Goal: Task Accomplishment & Management: Complete application form

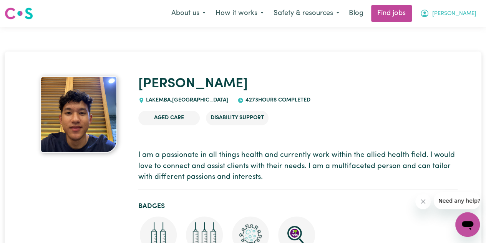
click at [456, 12] on button "[PERSON_NAME]" at bounding box center [448, 13] width 67 height 16
click at [446, 23] on link "My Account" at bounding box center [451, 30] width 61 height 15
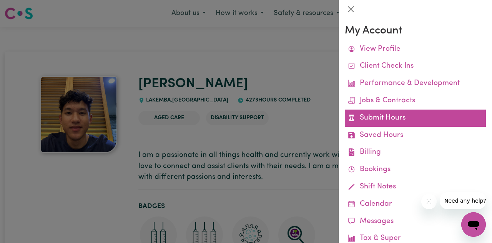
click at [363, 120] on link "Submit Hours" at bounding box center [415, 118] width 141 height 17
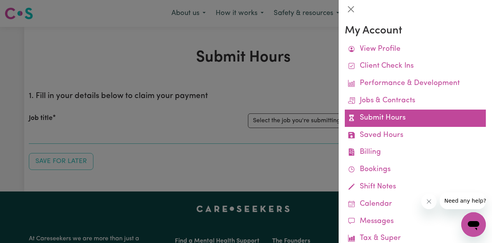
click at [394, 120] on link "Submit Hours" at bounding box center [415, 118] width 141 height 17
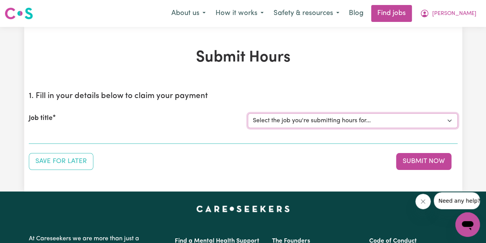
click at [369, 120] on select "Select the job you're submitting hours for... [[PERSON_NAME] fan-[PERSON_NAME]]…" at bounding box center [353, 120] width 210 height 15
select select "4549"
click at [248, 113] on select "Select the job you're submitting hours for... [[PERSON_NAME] fan-[PERSON_NAME]]…" at bounding box center [353, 120] width 210 height 15
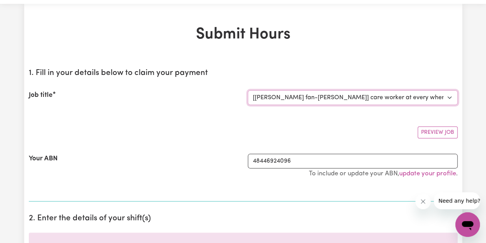
scroll to position [25, 0]
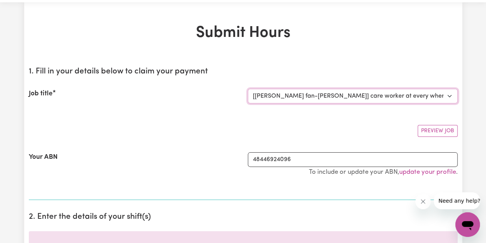
click at [381, 96] on select "Select the job you're submitting hours for... [[PERSON_NAME] fan-[PERSON_NAME]]…" at bounding box center [353, 96] width 210 height 15
click at [248, 89] on select "Select the job you're submitting hours for... [[PERSON_NAME] fan-[PERSON_NAME]]…" at bounding box center [353, 96] width 210 height 15
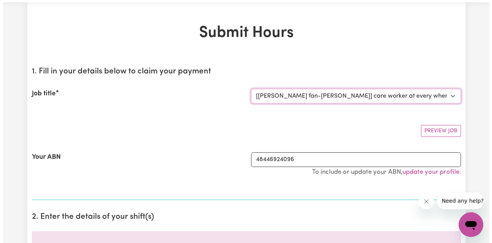
scroll to position [0, 0]
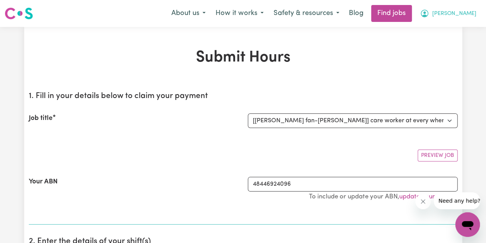
click at [470, 14] on span "[PERSON_NAME]" at bounding box center [455, 14] width 44 height 8
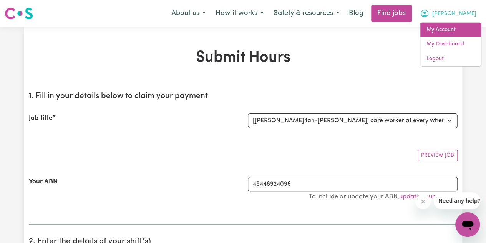
click at [458, 26] on link "My Account" at bounding box center [451, 30] width 61 height 15
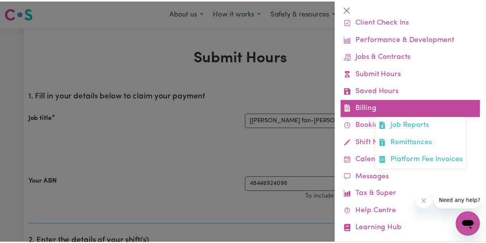
scroll to position [48, 0]
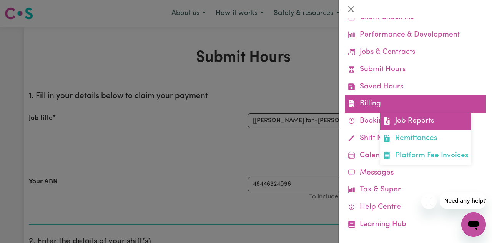
click at [423, 124] on link "Job Reports" at bounding box center [425, 121] width 91 height 17
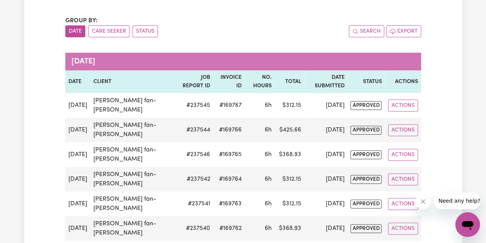
scroll to position [70, 0]
click at [302, 24] on div "Group by: Date Care Seeker Status Search Export" at bounding box center [243, 26] width 356 height 21
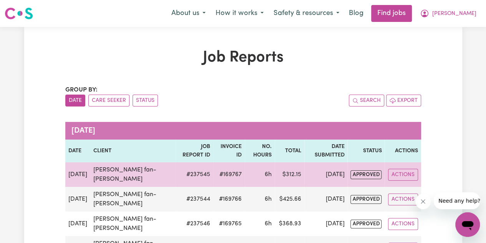
scroll to position [1, 0]
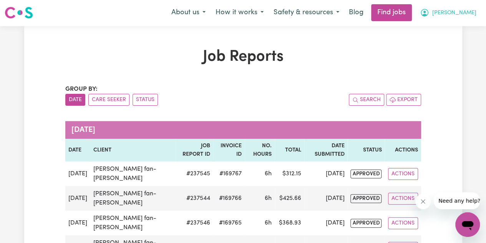
click at [467, 15] on span "[PERSON_NAME]" at bounding box center [455, 13] width 44 height 8
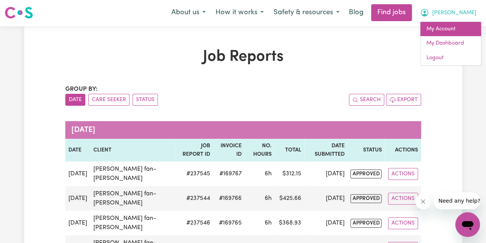
click at [456, 30] on link "My Account" at bounding box center [451, 29] width 61 height 15
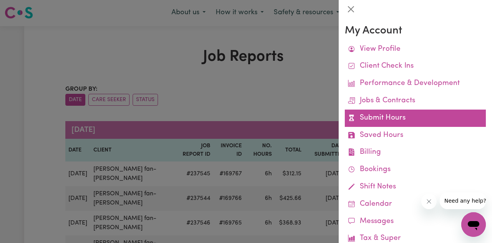
click at [433, 120] on link "Submit Hours" at bounding box center [415, 118] width 141 height 17
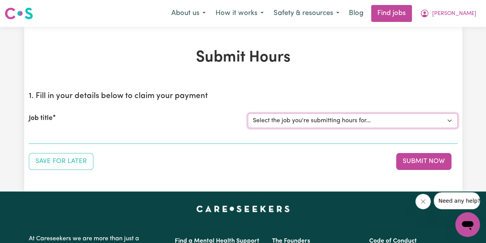
click at [388, 124] on select "Select the job you're submitting hours for... [[PERSON_NAME] fan-[PERSON_NAME]]…" at bounding box center [353, 120] width 210 height 15
select select "4549"
click at [248, 113] on select "Select the job you're submitting hours for... [[PERSON_NAME] fan-[PERSON_NAME]]…" at bounding box center [353, 120] width 210 height 15
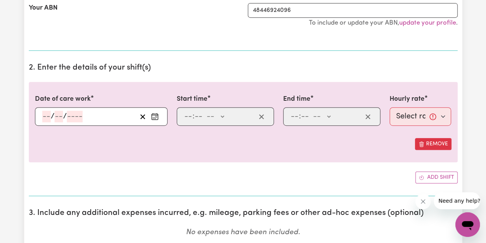
scroll to position [174, 0]
click at [155, 112] on icon "Enter the date of care work" at bounding box center [155, 116] width 8 height 8
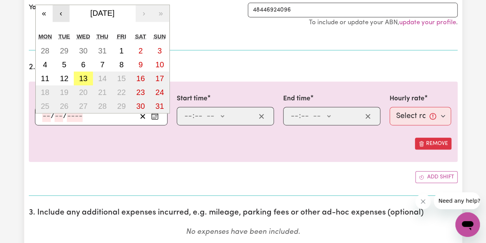
click at [53, 15] on button "‹" at bounding box center [61, 13] width 17 height 17
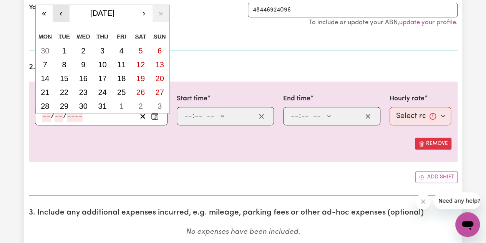
click at [64, 14] on button "‹" at bounding box center [61, 13] width 17 height 17
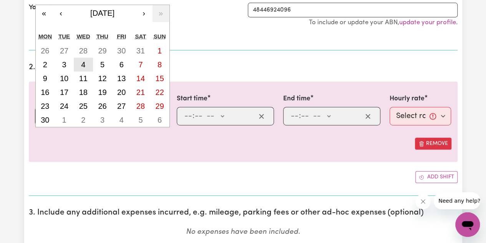
click at [89, 61] on button "4" at bounding box center [83, 65] width 19 height 14
type input "[DATE]"
type input "4"
type input "6"
type input "2025"
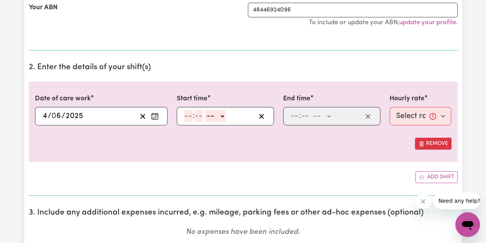
click at [188, 112] on input "number" at bounding box center [188, 116] width 8 height 12
type input "12"
type input "00"
click at [211, 114] on select "-- AM PM" at bounding box center [216, 116] width 21 height 12
select select "pm"
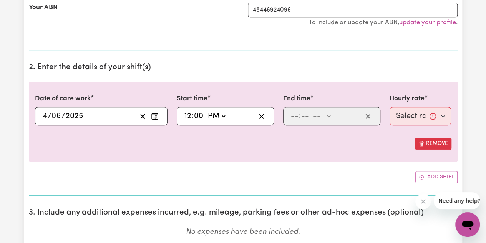
click at [206, 110] on select "-- AM PM" at bounding box center [216, 116] width 21 height 12
type input "12:00"
type input "0"
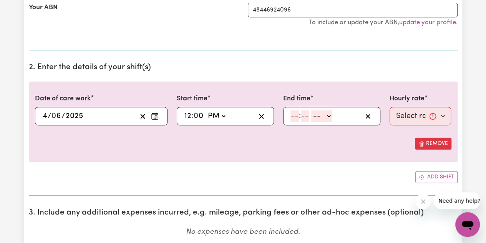
click at [295, 113] on input "number" at bounding box center [295, 116] width 8 height 12
type input "6"
type input "00"
click at [330, 116] on select "-- AM PM" at bounding box center [320, 116] width 21 height 12
select select "pm"
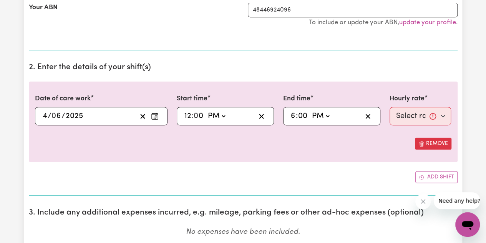
click at [310, 110] on select "-- AM PM" at bounding box center [320, 116] width 21 height 12
type input "18:00"
type input "0"
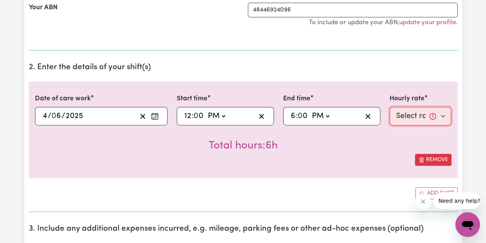
click at [406, 116] on select "Select rate... $57.17 (Weekday) $67.57 ([DATE]) $77.96 ([DATE]) $77.96 (Public …" at bounding box center [421, 116] width 62 height 18
select select "57.17-Weekday"
click at [390, 107] on select "Select rate... $57.17 (Weekday) $67.57 ([DATE]) $77.96 ([DATE]) $77.96 (Public …" at bounding box center [421, 116] width 62 height 18
click at [326, 158] on div "Remove" at bounding box center [243, 160] width 417 height 12
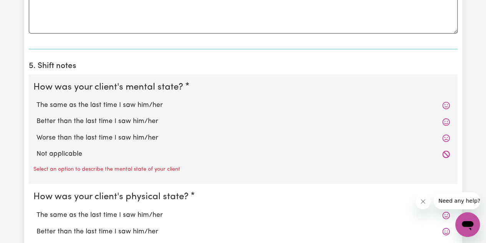
scroll to position [521, 0]
click at [167, 103] on label "The same as the last time I saw him/her" at bounding box center [244, 105] width 414 height 10
click at [37, 100] on input "The same as the last time I saw him/her" at bounding box center [36, 100] width 0 height 0
radio input "true"
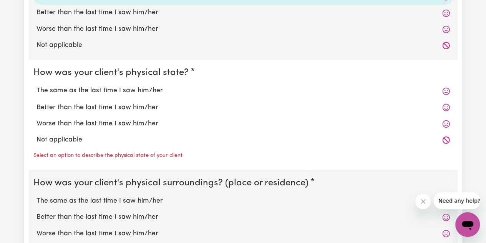
click at [220, 94] on div "The same as the last time I saw him/her" at bounding box center [243, 91] width 420 height 16
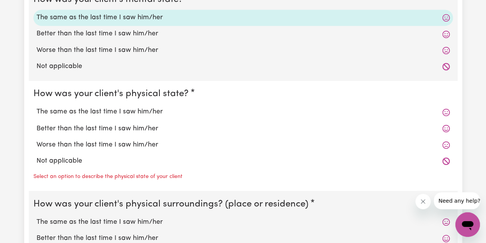
scroll to position [604, 0]
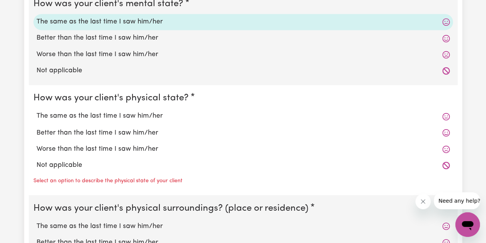
click at [173, 111] on label "The same as the last time I saw him/her" at bounding box center [244, 116] width 414 height 10
click at [37, 111] on input "The same as the last time I saw him/her" at bounding box center [36, 111] width 0 height 0
radio input "true"
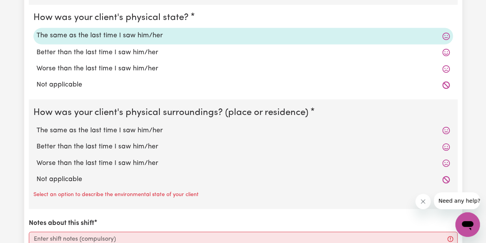
click at [157, 129] on label "The same as the last time I saw him/her" at bounding box center [244, 130] width 414 height 10
click at [37, 125] on input "The same as the last time I saw him/her" at bounding box center [36, 125] width 0 height 0
radio input "true"
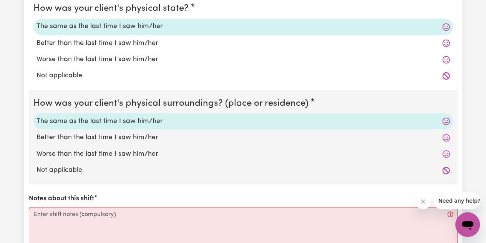
scroll to position [748, 0]
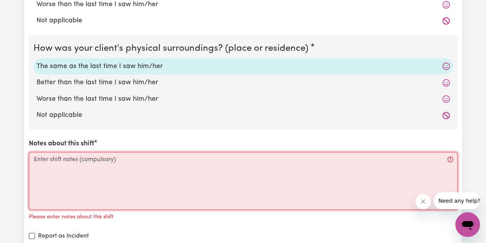
click at [147, 175] on textarea "Notes about this shift" at bounding box center [243, 181] width 429 height 58
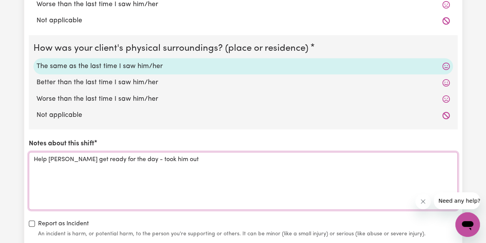
drag, startPoint x: 184, startPoint y: 155, endPoint x: 0, endPoint y: 154, distance: 184.2
click at [165, 176] on textarea "Help [PERSON_NAME] get ready for the day - took him out" at bounding box center [243, 181] width 429 height 58
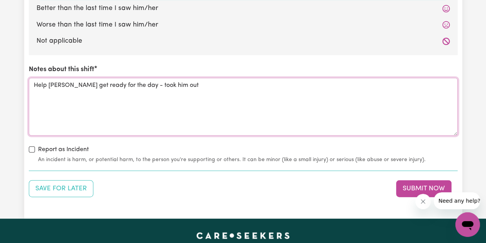
scroll to position [839, 0]
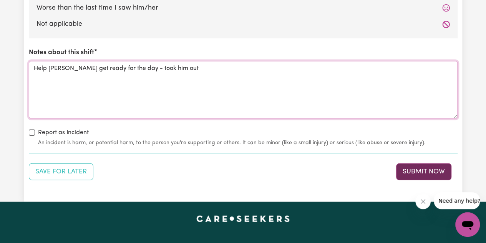
type textarea "Help [PERSON_NAME] get ready for the day - took him out"
click at [408, 167] on button "Submit Now" at bounding box center [423, 171] width 55 height 17
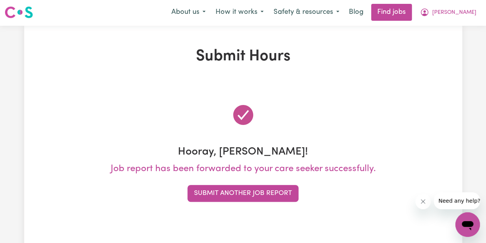
scroll to position [0, 0]
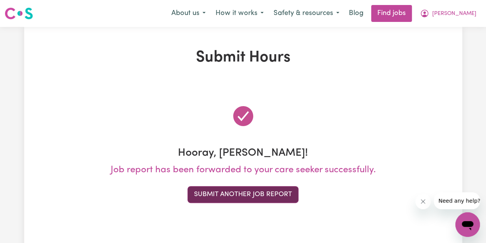
click at [260, 195] on button "Submit Another Job Report" at bounding box center [243, 194] width 111 height 17
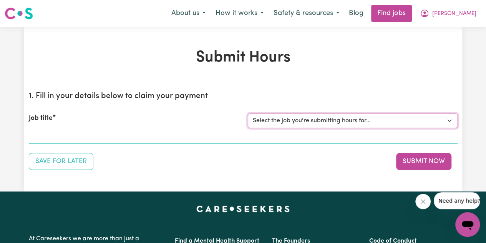
click at [349, 120] on select "Select the job you're submitting hours for... [[PERSON_NAME] fan-[PERSON_NAME]]…" at bounding box center [353, 120] width 210 height 15
select select "4549"
click at [248, 113] on select "Select the job you're submitting hours for... [[PERSON_NAME] fan-[PERSON_NAME]]…" at bounding box center [353, 120] width 210 height 15
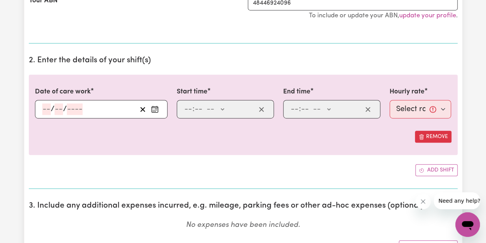
scroll to position [180, 0]
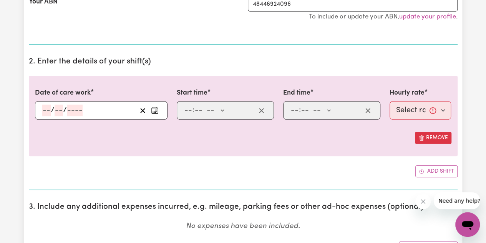
click at [156, 110] on circle "Enter the date of care work" at bounding box center [156, 110] width 1 height 1
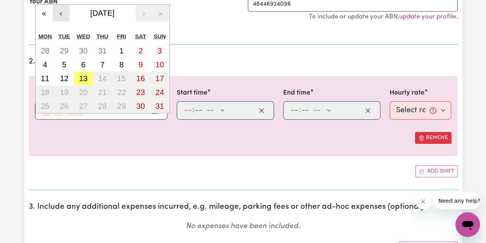
click at [57, 14] on button "‹" at bounding box center [61, 13] width 17 height 17
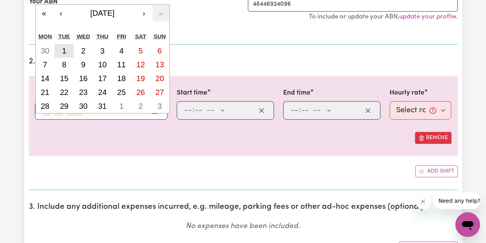
click at [68, 47] on button "1" at bounding box center [64, 51] width 19 height 14
type input "[DATE]"
type input "1"
type input "7"
type input "2025"
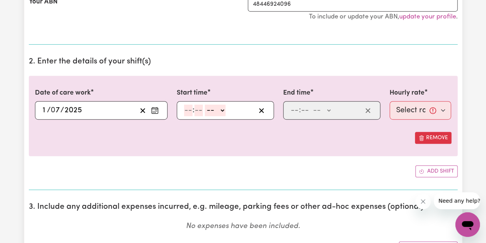
click at [186, 105] on input "number" at bounding box center [188, 111] width 8 height 12
type input "12"
type input "00"
click at [213, 111] on select "-- AM PM" at bounding box center [216, 111] width 21 height 12
select select "pm"
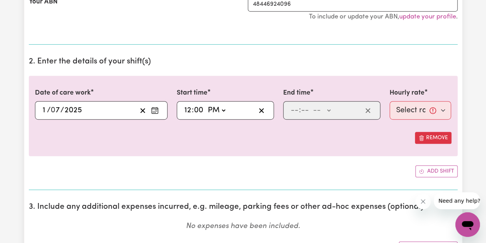
click at [206, 105] on select "-- AM PM" at bounding box center [216, 111] width 21 height 12
type input "12:00"
type input "0"
click at [294, 107] on input "number" at bounding box center [295, 111] width 8 height 12
type input "6"
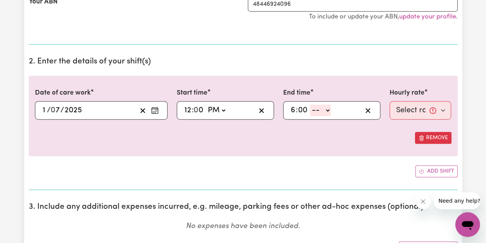
type input "00"
click at [322, 117] on div "6 : 00 -- AM PM" at bounding box center [331, 110] width 97 height 18
click at [321, 114] on select "-- AM PM" at bounding box center [320, 111] width 21 height 12
select select "am"
click at [310, 105] on select "-- AM PM" at bounding box center [320, 111] width 21 height 12
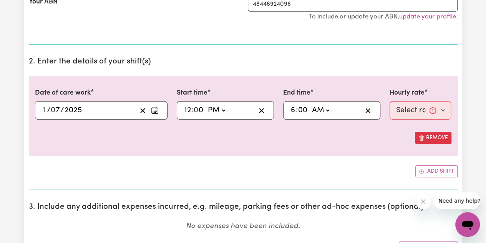
type input "06:00"
type input "0"
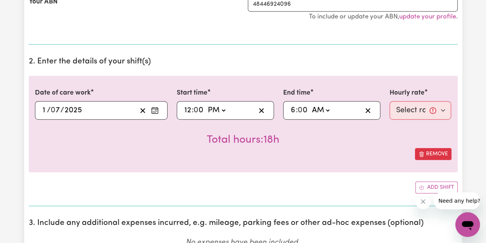
click at [325, 105] on select "AM PM" at bounding box center [320, 111] width 21 height 12
select select "pm"
click at [310, 105] on select "AM PM" at bounding box center [320, 111] width 21 height 12
type input "18:00"
click at [408, 108] on select "Select rate... $57.17 (Weekday) $67.57 ([DATE]) $77.96 ([DATE]) $77.96 (Public …" at bounding box center [421, 110] width 62 height 18
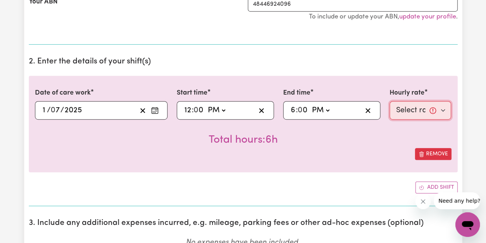
select select "57.17-Weekday"
click at [390, 101] on select "Select rate... $57.17 (Weekday) $67.57 ([DATE]) $77.96 ([DATE]) $77.96 (Public …" at bounding box center [421, 110] width 62 height 18
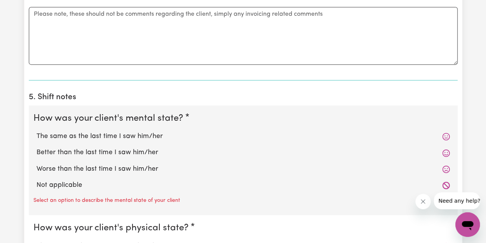
click at [115, 140] on div "The same as the last time I saw him/her" at bounding box center [243, 136] width 420 height 16
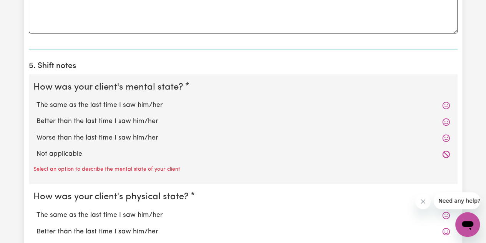
click at [138, 100] on label "The same as the last time I saw him/her" at bounding box center [244, 105] width 414 height 10
click at [37, 100] on input "The same as the last time I saw him/her" at bounding box center [36, 100] width 0 height 0
radio input "true"
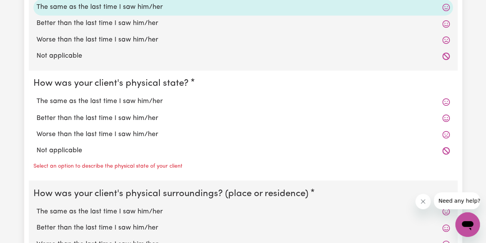
click at [128, 101] on label "The same as the last time I saw him/her" at bounding box center [244, 102] width 414 height 10
click at [37, 97] on input "The same as the last time I saw him/her" at bounding box center [36, 96] width 0 height 0
radio input "true"
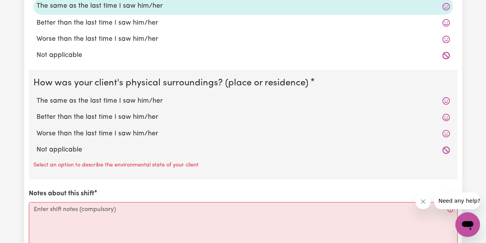
click at [121, 102] on label "The same as the last time I saw him/her" at bounding box center [244, 101] width 414 height 10
click at [37, 96] on input "The same as the last time I saw him/her" at bounding box center [36, 95] width 0 height 0
radio input "true"
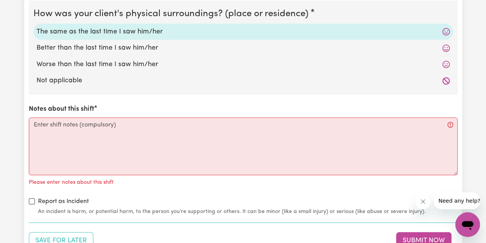
scroll to position [786, 0]
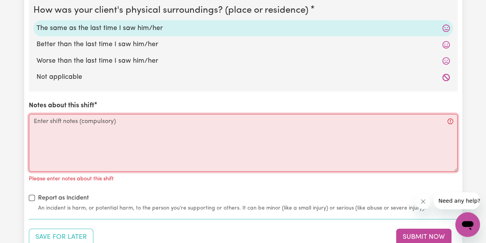
click at [128, 140] on textarea "Notes about this shift" at bounding box center [243, 143] width 429 height 58
paste textarea "Help [PERSON_NAME] get ready for the day - took him out"
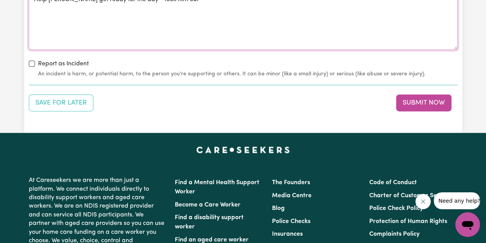
scroll to position [910, 0]
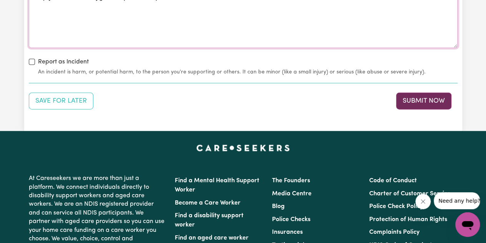
type textarea "Help [PERSON_NAME] get ready for the day - took him out"
click at [426, 95] on button "Submit Now" at bounding box center [423, 101] width 55 height 17
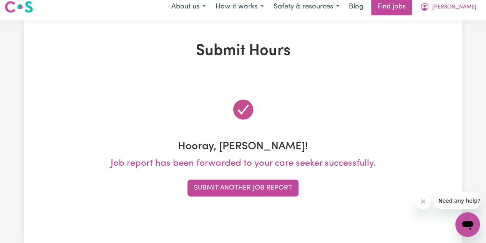
scroll to position [0, 0]
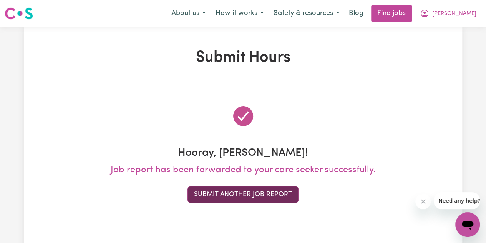
click at [277, 197] on button "Submit Another Job Report" at bounding box center [243, 194] width 111 height 17
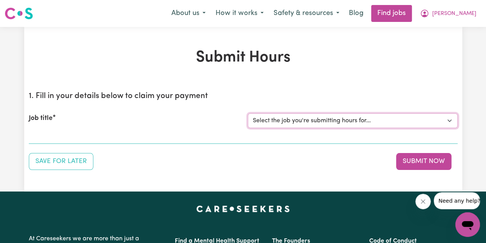
drag, startPoint x: 328, startPoint y: 121, endPoint x: 325, endPoint y: 126, distance: 6.0
click at [328, 121] on select "Select the job you're submitting hours for... [[PERSON_NAME] fan-[PERSON_NAME]]…" at bounding box center [353, 120] width 210 height 15
select select "4549"
click at [248, 113] on select "Select the job you're submitting hours for... [[PERSON_NAME] fan-[PERSON_NAME]]…" at bounding box center [353, 120] width 210 height 15
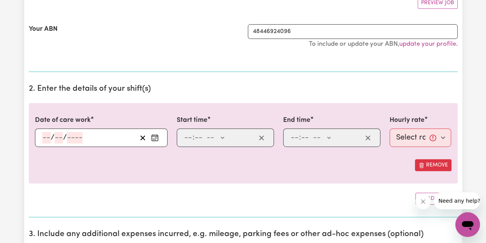
scroll to position [199, 0]
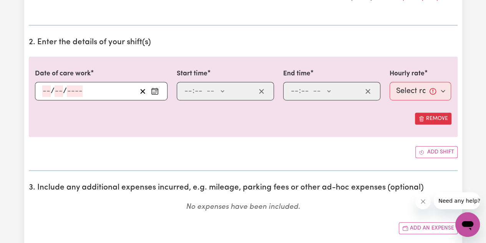
click at [156, 93] on rect "Enter the date of care work" at bounding box center [155, 91] width 6 height 6
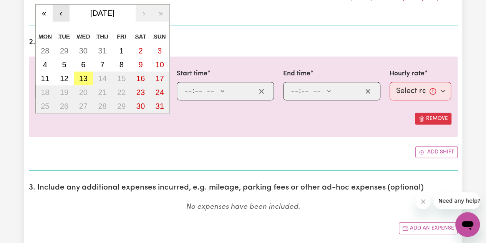
click at [64, 11] on button "‹" at bounding box center [61, 13] width 17 height 17
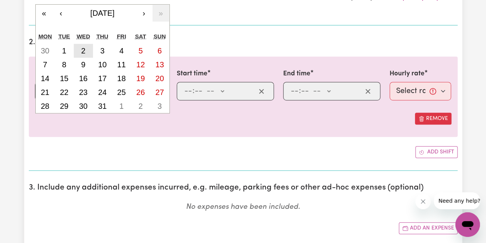
click at [80, 51] on button "2" at bounding box center [83, 51] width 19 height 14
type input "[DATE]"
type input "2"
type input "7"
type input "2025"
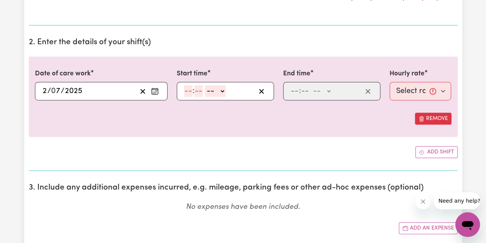
click at [155, 90] on icon "Enter the date of care work" at bounding box center [155, 91] width 8 height 8
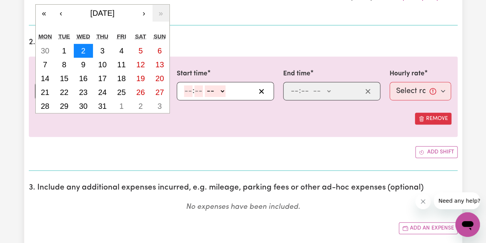
click at [88, 54] on button "2" at bounding box center [83, 51] width 19 height 14
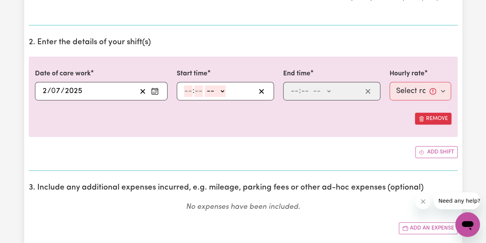
click at [189, 90] on input "number" at bounding box center [188, 91] width 8 height 12
type input "12"
type input "00"
click at [216, 90] on select "-- AM PM" at bounding box center [216, 91] width 21 height 12
select select "pm"
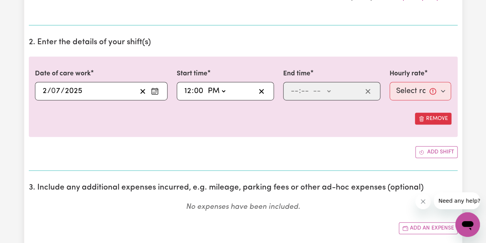
click at [206, 85] on select "-- AM PM" at bounding box center [216, 91] width 21 height 12
type input "12:00"
type input "0"
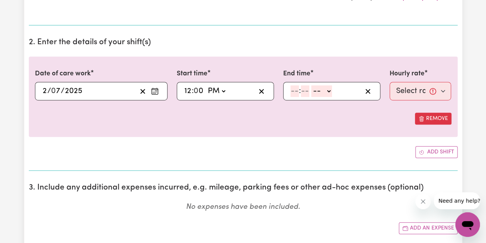
click at [293, 90] on input "number" at bounding box center [295, 91] width 8 height 12
type input "6"
type input "00"
click at [315, 90] on select "-- AM PM" at bounding box center [320, 91] width 21 height 12
select select "pm"
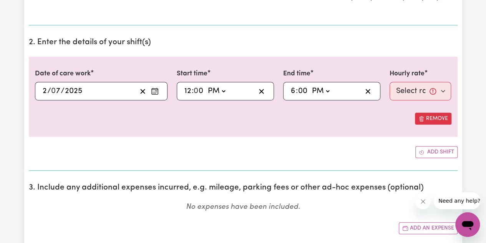
click at [310, 85] on select "-- AM PM" at bounding box center [320, 91] width 21 height 12
type input "18:00"
type input "0"
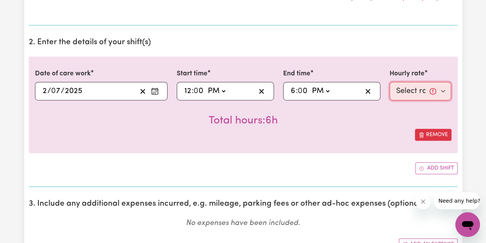
click at [406, 90] on select "Select rate... $57.17 (Weekday) $67.57 ([DATE]) $77.96 ([DATE]) $77.96 (Public …" at bounding box center [421, 91] width 62 height 18
select select "57.17-Weekday"
click at [390, 82] on select "Select rate... $57.17 (Weekday) $67.57 ([DATE]) $77.96 ([DATE]) $77.96 (Public …" at bounding box center [421, 91] width 62 height 18
click at [363, 134] on div "Remove" at bounding box center [243, 135] width 417 height 12
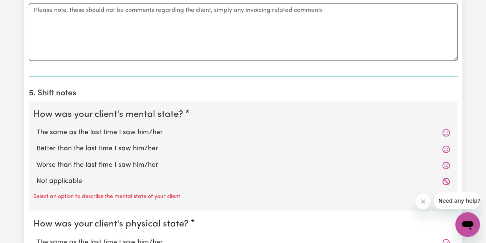
click at [173, 134] on label "The same as the last time I saw him/her" at bounding box center [244, 133] width 414 height 10
click at [37, 128] on input "The same as the last time I saw him/her" at bounding box center [36, 127] width 0 height 0
radio input "true"
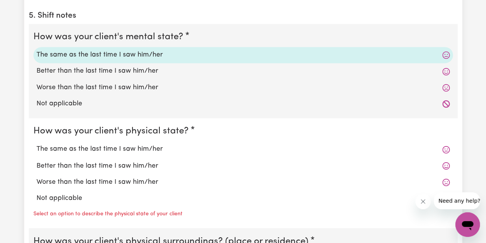
click at [141, 144] on label "The same as the last time I saw him/her" at bounding box center [244, 149] width 414 height 10
click at [37, 144] on input "The same as the last time I saw him/her" at bounding box center [36, 144] width 0 height 0
radio input "true"
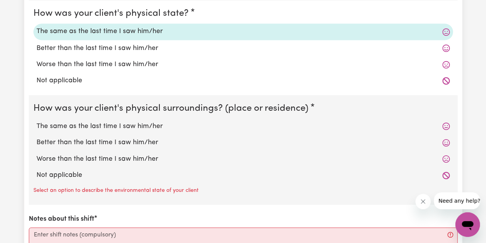
click at [181, 128] on label "The same as the last time I saw him/her" at bounding box center [244, 126] width 414 height 10
click at [37, 121] on input "The same as the last time I saw him/her" at bounding box center [36, 121] width 0 height 0
radio input "true"
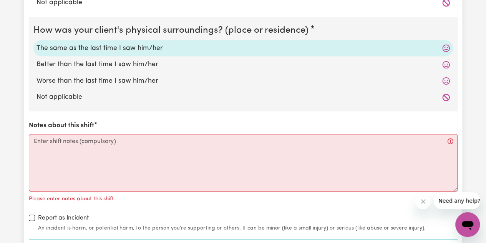
scroll to position [770, 0]
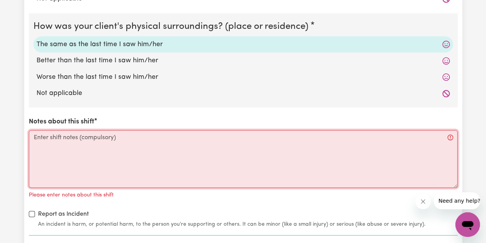
click at [114, 150] on textarea "Notes about this shift" at bounding box center [243, 159] width 429 height 58
paste textarea "Help [PERSON_NAME] get ready for the day - took him out"
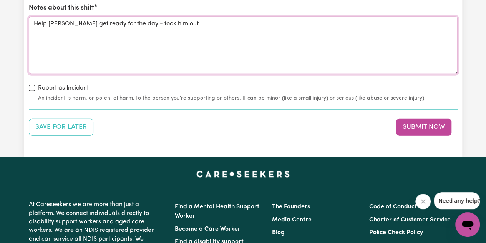
scroll to position [884, 0]
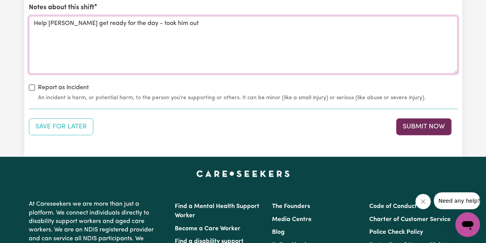
type textarea "Help [PERSON_NAME] get ready for the day - took him out"
click at [414, 129] on button "Submit Now" at bounding box center [423, 126] width 55 height 17
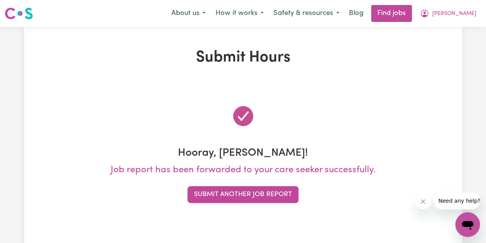
scroll to position [0, 0]
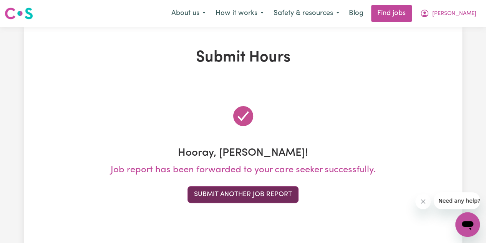
click at [232, 197] on button "Submit Another Job Report" at bounding box center [243, 194] width 111 height 17
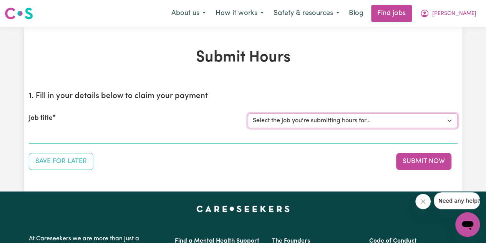
drag, startPoint x: 315, startPoint y: 118, endPoint x: 309, endPoint y: 127, distance: 11.1
click at [315, 118] on select "Select the job you're submitting hours for... [[PERSON_NAME] fan-[PERSON_NAME]]…" at bounding box center [353, 120] width 210 height 15
select select "4549"
click at [248, 113] on select "Select the job you're submitting hours for... [[PERSON_NAME] fan-[PERSON_NAME]]…" at bounding box center [353, 120] width 210 height 15
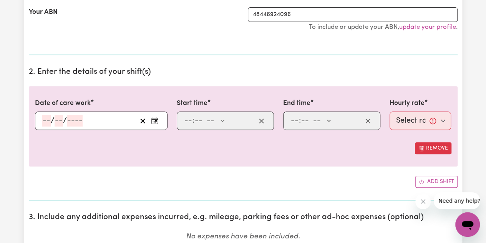
scroll to position [171, 0]
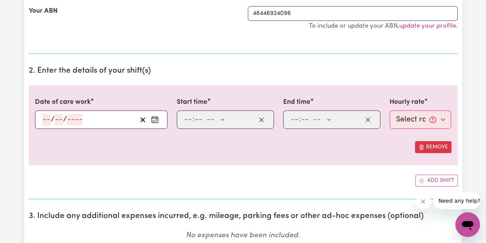
click at [156, 121] on icon "Enter the date of care work" at bounding box center [155, 120] width 8 height 8
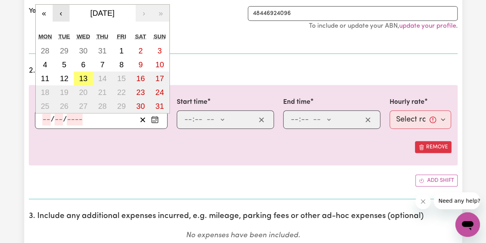
click at [63, 11] on button "‹" at bounding box center [61, 13] width 17 height 17
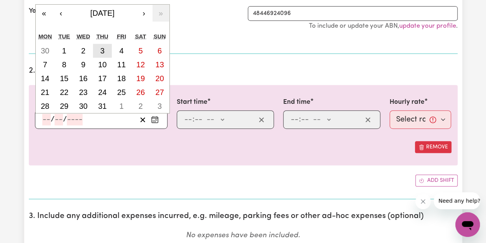
click at [102, 56] on button "3" at bounding box center [102, 51] width 19 height 14
type input "[DATE]"
type input "3"
type input "7"
type input "2025"
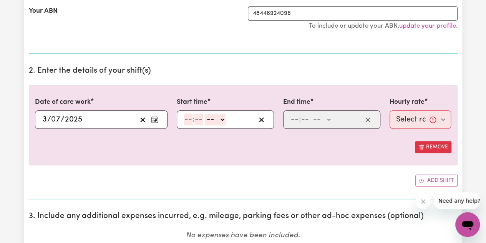
click at [187, 122] on input "number" at bounding box center [188, 120] width 8 height 12
type input "12"
type input "00"
click at [224, 117] on select "-- AM PM" at bounding box center [216, 120] width 21 height 12
select select "pm"
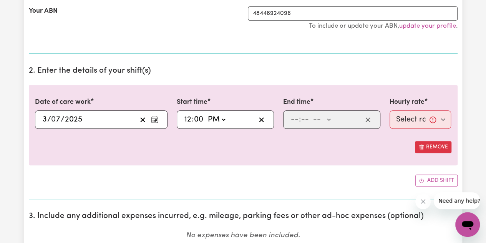
click at [206, 114] on select "-- AM PM" at bounding box center [216, 120] width 21 height 12
type input "12:00"
type input "0"
click at [297, 123] on input "number" at bounding box center [295, 120] width 8 height 12
type input "6"
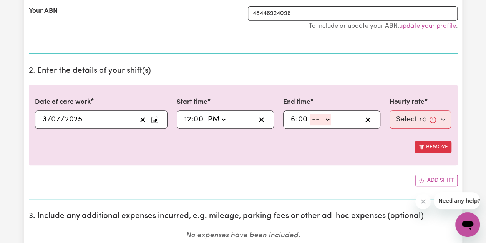
type input "00"
click at [323, 122] on select "-- AM PM" at bounding box center [320, 120] width 21 height 12
select select "pm"
click at [310, 114] on select "-- AM PM" at bounding box center [320, 120] width 21 height 12
type input "18:00"
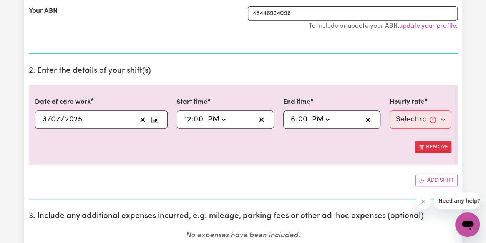
type input "0"
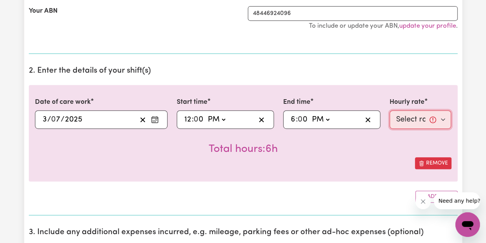
click at [397, 120] on select "Select rate... $57.17 (Weekday) $67.57 ([DATE]) $77.96 ([DATE]) $77.96 (Public …" at bounding box center [421, 119] width 62 height 18
select select "57.17-Weekday"
click at [390, 110] on select "Select rate... $57.17 (Weekday) $67.57 ([DATE]) $77.96 ([DATE]) $77.96 (Public …" at bounding box center [421, 119] width 62 height 18
click at [328, 153] on div "Total hours: 6h" at bounding box center [243, 143] width 417 height 28
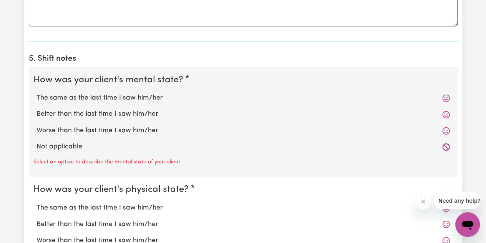
click at [140, 97] on label "The same as the last time I saw him/her" at bounding box center [244, 98] width 414 height 10
click at [37, 93] on input "The same as the last time I saw him/her" at bounding box center [36, 93] width 0 height 0
radio input "true"
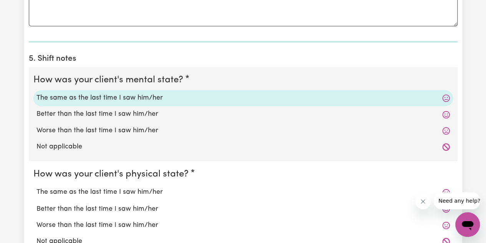
scroll to position [616, 0]
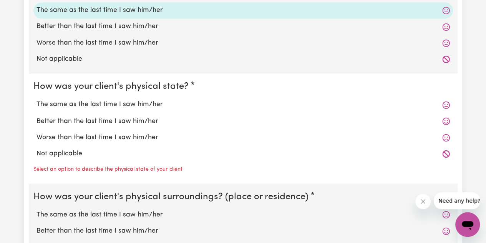
click at [118, 101] on label "The same as the last time I saw him/her" at bounding box center [244, 105] width 414 height 10
click at [37, 100] on input "The same as the last time I saw him/her" at bounding box center [36, 99] width 0 height 0
radio input "true"
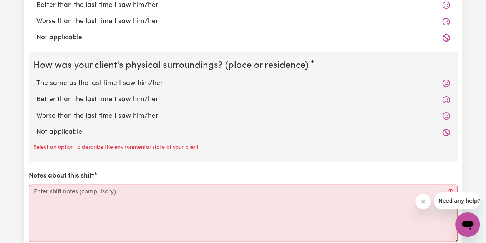
scroll to position [737, 0]
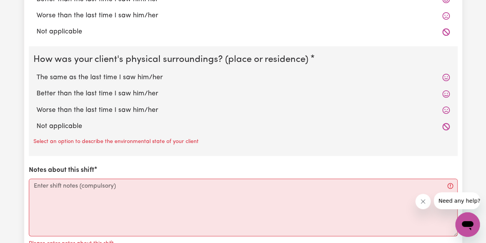
click at [143, 75] on label "The same as the last time I saw him/her" at bounding box center [244, 78] width 414 height 10
click at [37, 73] on input "The same as the last time I saw him/her" at bounding box center [36, 72] width 0 height 0
radio input "true"
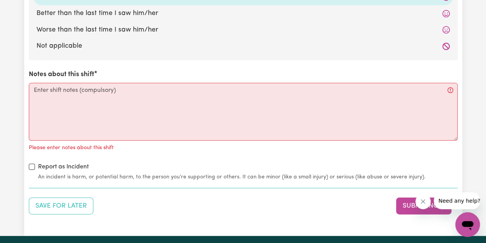
scroll to position [816, 0]
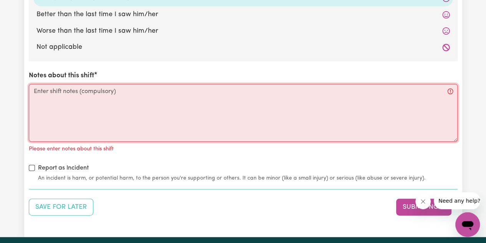
click at [136, 113] on textarea "Notes about this shift" at bounding box center [243, 113] width 429 height 58
paste textarea "Help [PERSON_NAME] get ready for the day - took him out"
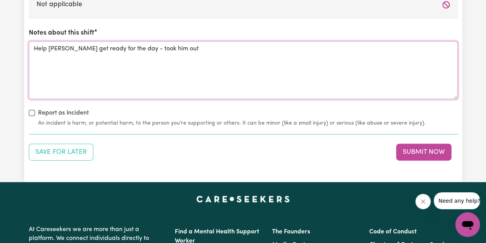
scroll to position [860, 0]
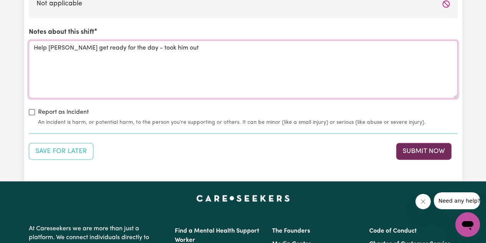
type textarea "Help [PERSON_NAME] get ready for the day - took him out"
click at [434, 153] on button "Submit Now" at bounding box center [423, 151] width 55 height 17
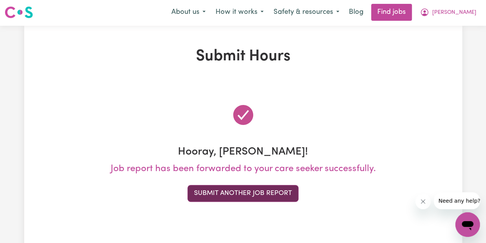
scroll to position [0, 0]
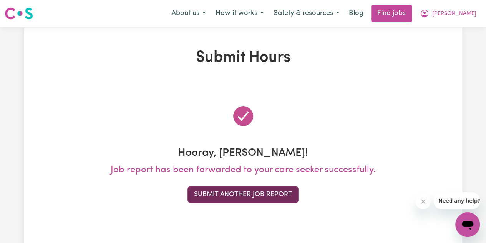
click at [253, 194] on button "Submit Another Job Report" at bounding box center [243, 194] width 111 height 17
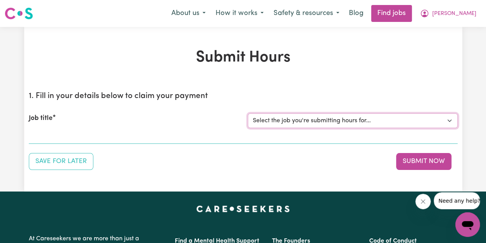
click at [328, 120] on select "Select the job you're submitting hours for... [[PERSON_NAME] fan-[PERSON_NAME]]…" at bounding box center [353, 120] width 210 height 15
select select "4549"
click at [248, 113] on select "Select the job you're submitting hours for... [[PERSON_NAME] fan-[PERSON_NAME]]…" at bounding box center [353, 120] width 210 height 15
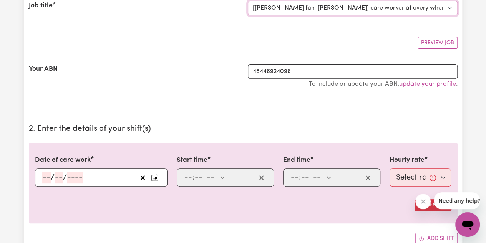
scroll to position [187, 0]
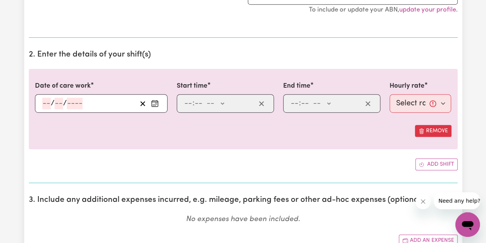
click at [155, 105] on rect "Enter the date of care work" at bounding box center [155, 104] width 6 height 6
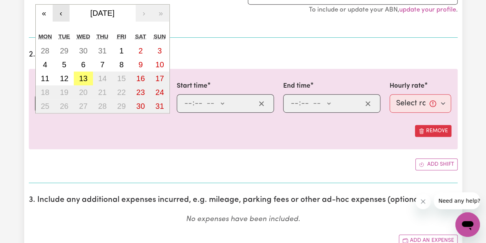
click at [57, 13] on button "‹" at bounding box center [61, 13] width 17 height 17
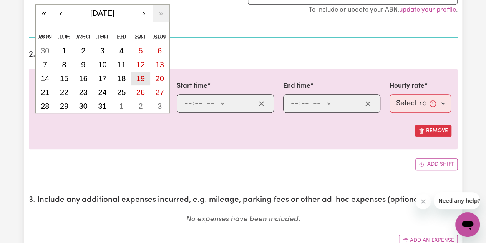
click at [141, 77] on abbr "19" at bounding box center [140, 78] width 8 height 8
type input "[DATE]"
type input "19"
type input "7"
type input "2025"
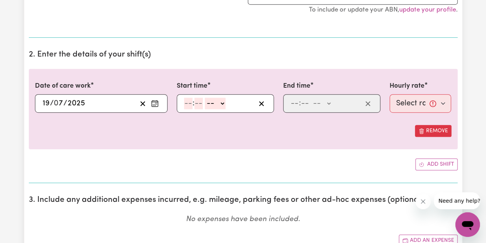
click at [190, 103] on input "number" at bounding box center [188, 104] width 8 height 12
type input "12"
type input "00"
click at [190, 101] on input "12" at bounding box center [188, 104] width 8 height 12
type input "11"
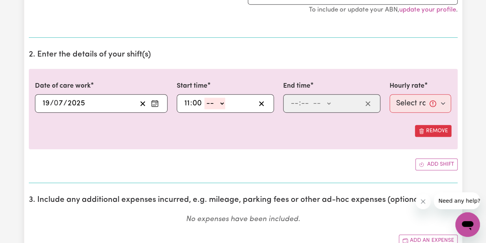
click at [219, 106] on select "-- AM PM" at bounding box center [215, 104] width 21 height 12
select select "am"
click at [205, 98] on select "-- AM PM" at bounding box center [215, 104] width 21 height 12
type input "11:00"
type input "0"
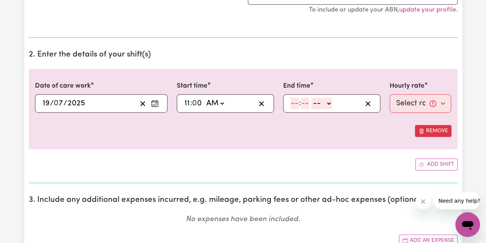
click at [298, 105] on input "number" at bounding box center [295, 104] width 8 height 12
type input "5"
type input "00"
click at [314, 105] on select "-- AM PM" at bounding box center [320, 104] width 21 height 12
select select "pm"
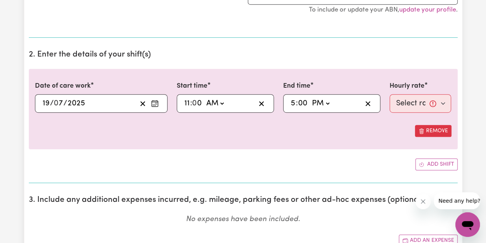
click at [310, 98] on select "-- AM PM" at bounding box center [320, 104] width 21 height 12
type input "17:00"
type input "0"
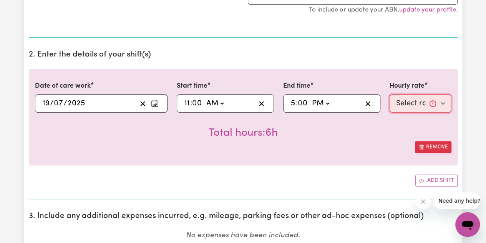
click at [408, 108] on select "Select rate... $57.17 (Weekday) $67.57 ([DATE]) $77.96 ([DATE]) $77.96 (Public …" at bounding box center [421, 103] width 62 height 18
select select "67.57-[DATE]"
click at [390, 94] on select "Select rate... $57.17 (Weekday) $67.57 ([DATE]) $77.96 ([DATE]) $77.96 (Public …" at bounding box center [421, 103] width 62 height 18
click at [154, 104] on circle "Enter the date of care work" at bounding box center [154, 104] width 1 height 1
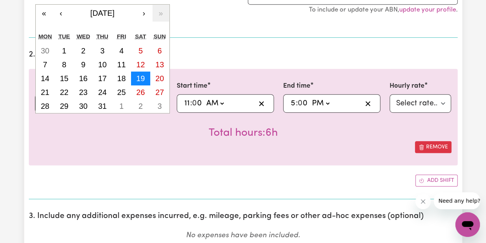
click at [145, 75] on abbr "19" at bounding box center [140, 78] width 8 height 8
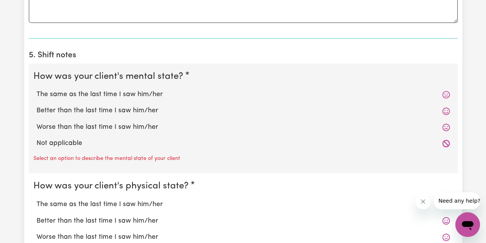
click at [107, 95] on label "The same as the last time I saw him/her" at bounding box center [244, 95] width 414 height 10
click at [37, 90] on input "The same as the last time I saw him/her" at bounding box center [36, 89] width 0 height 0
radio input "true"
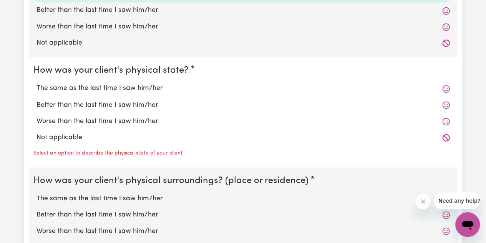
scroll to position [632, 0]
click at [93, 85] on label "The same as the last time I saw him/her" at bounding box center [244, 88] width 414 height 10
click at [37, 83] on input "The same as the last time I saw him/her" at bounding box center [36, 83] width 0 height 0
radio input "true"
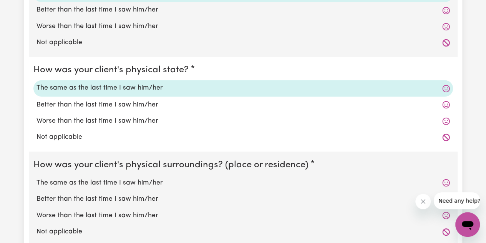
click at [102, 178] on label "The same as the last time I saw him/her" at bounding box center [244, 183] width 414 height 10
click at [37, 178] on input "The same as the last time I saw him/her" at bounding box center [36, 177] width 0 height 0
radio input "true"
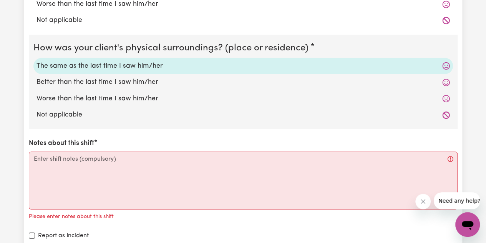
scroll to position [796, 0]
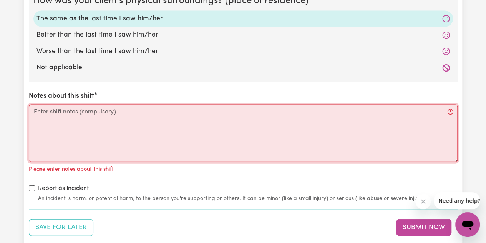
click at [139, 131] on textarea "Notes about this shift" at bounding box center [243, 134] width 429 height 58
paste textarea "Help [PERSON_NAME] get ready for the day - took him out"
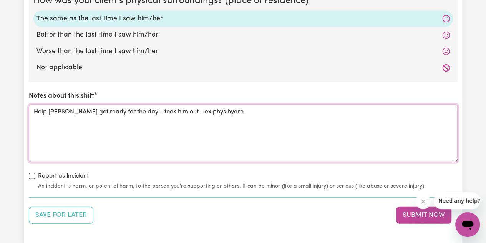
scroll to position [901, 0]
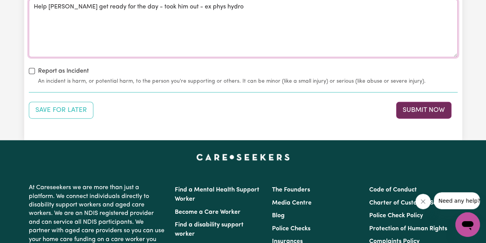
type textarea "Help [PERSON_NAME] get ready for the day - took him out - ex phys hydro"
click at [419, 107] on button "Submit Now" at bounding box center [423, 110] width 55 height 17
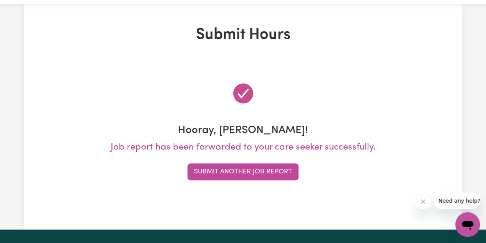
scroll to position [0, 0]
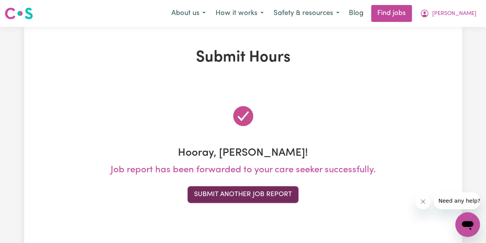
click at [246, 189] on button "Submit Another Job Report" at bounding box center [243, 194] width 111 height 17
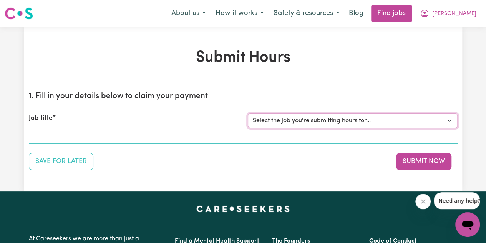
click at [325, 122] on select "Select the job you're submitting hours for... [[PERSON_NAME] fan-[PERSON_NAME]]…" at bounding box center [353, 120] width 210 height 15
select select "4549"
click at [248, 113] on select "Select the job you're submitting hours for... [[PERSON_NAME] fan-[PERSON_NAME]]…" at bounding box center [353, 120] width 210 height 15
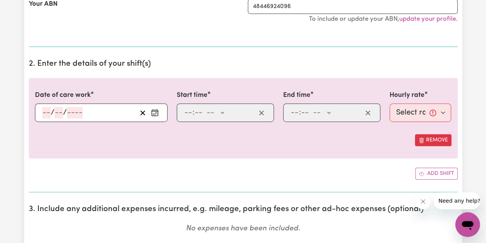
scroll to position [178, 0]
click at [158, 113] on icon "Enter the date of care work" at bounding box center [155, 112] width 8 height 8
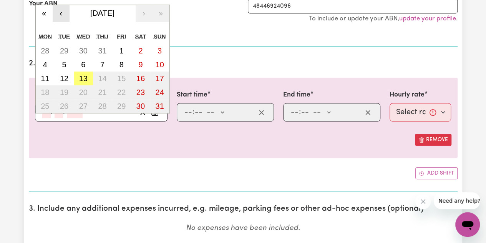
click at [61, 14] on button "‹" at bounding box center [61, 13] width 17 height 17
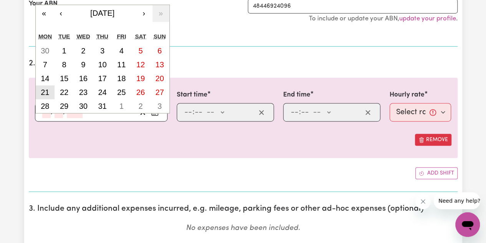
click at [49, 90] on button "21" at bounding box center [45, 92] width 19 height 14
type input "[DATE]"
type input "21"
type input "7"
type input "2025"
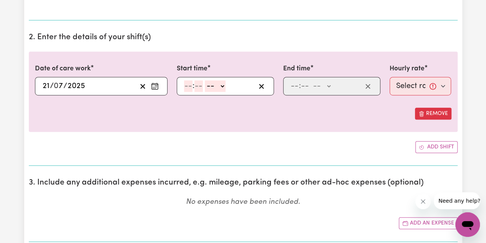
scroll to position [206, 0]
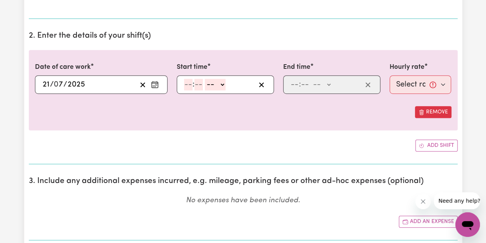
click at [187, 83] on input "number" at bounding box center [188, 85] width 8 height 12
type input "12"
type input "00"
click at [208, 83] on select "-- AM PM" at bounding box center [216, 85] width 21 height 12
select select "pm"
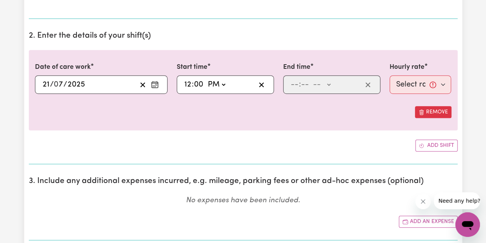
click at [206, 79] on select "-- AM PM" at bounding box center [216, 85] width 21 height 12
type input "12:00"
type input "0"
click at [294, 81] on input "number" at bounding box center [295, 85] width 8 height 12
type input "6"
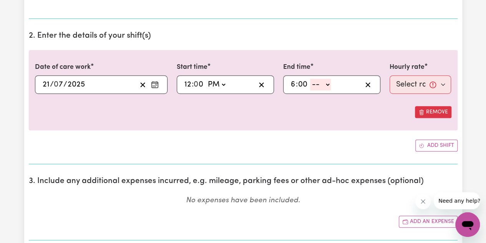
type input "00"
click at [323, 83] on select "-- AM PM" at bounding box center [320, 85] width 21 height 12
select select "pm"
click at [310, 79] on select "-- AM PM" at bounding box center [320, 85] width 21 height 12
type input "18:00"
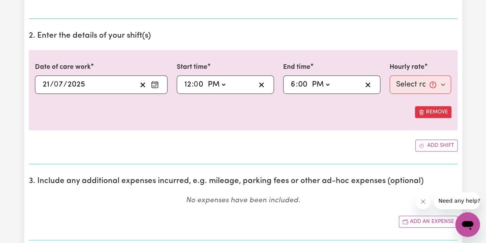
type input "0"
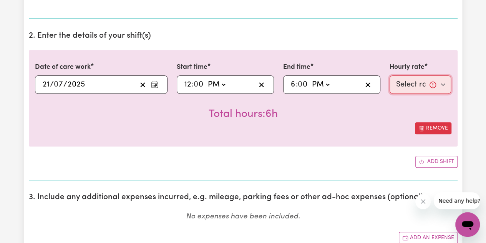
click at [412, 87] on select "Select rate... $57.17 (Weekday) $67.57 ([DATE]) $77.96 ([DATE]) $77.96 (Public …" at bounding box center [421, 84] width 62 height 18
select select "57.17-Weekday"
click at [390, 75] on select "Select rate... $57.17 (Weekday) $67.57 ([DATE]) $77.96 ([DATE]) $77.96 (Public …" at bounding box center [421, 84] width 62 height 18
click at [156, 85] on icon "Enter the date of care work" at bounding box center [155, 85] width 8 height 8
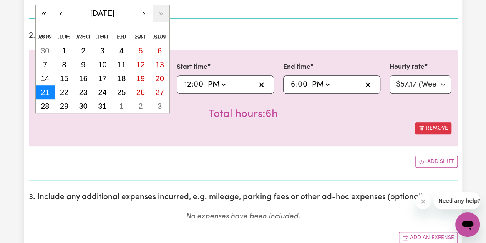
click at [48, 91] on abbr "21" at bounding box center [45, 92] width 8 height 8
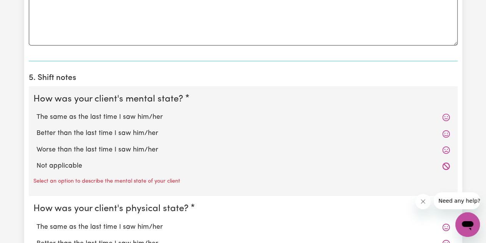
click at [117, 117] on label "The same as the last time I saw him/her" at bounding box center [244, 117] width 414 height 10
click at [37, 112] on input "The same as the last time I saw him/her" at bounding box center [36, 112] width 0 height 0
radio input "true"
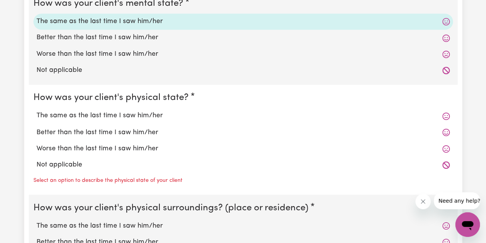
click at [97, 112] on label "The same as the last time I saw him/her" at bounding box center [244, 116] width 414 height 10
click at [37, 111] on input "The same as the last time I saw him/her" at bounding box center [36, 110] width 0 height 0
radio input "true"
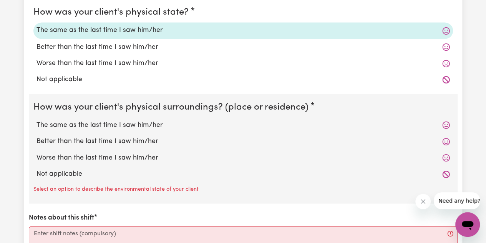
click at [118, 121] on label "The same as the last time I saw him/her" at bounding box center [244, 125] width 414 height 10
click at [37, 120] on input "The same as the last time I saw him/her" at bounding box center [36, 120] width 0 height 0
radio input "true"
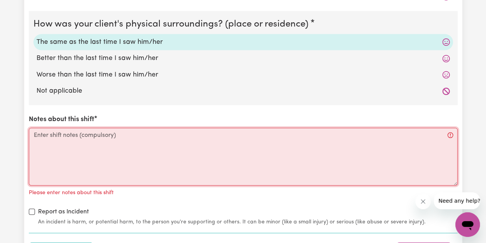
scroll to position [773, 0]
click at [156, 152] on textarea "Notes about this shift" at bounding box center [243, 157] width 429 height 58
paste textarea "Help [PERSON_NAME] get ready for the day - took him out"
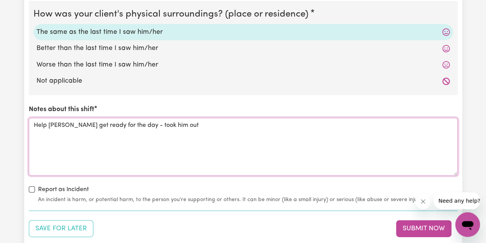
scroll to position [785, 0]
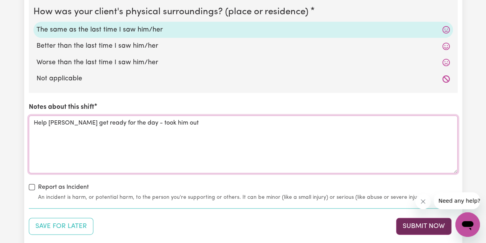
type textarea "Help [PERSON_NAME] get ready for the day - took him out"
click at [400, 221] on button "Submit Now" at bounding box center [423, 226] width 55 height 17
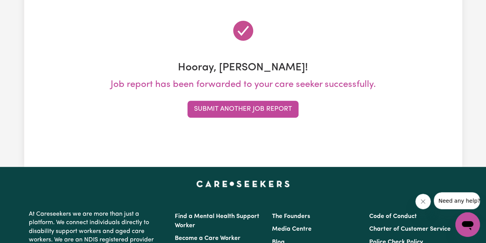
scroll to position [17, 0]
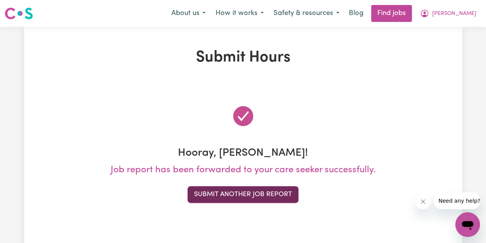
click at [239, 192] on button "Submit Another Job Report" at bounding box center [243, 194] width 111 height 17
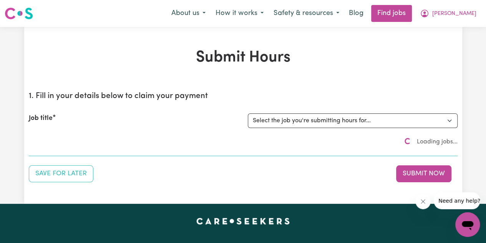
scroll to position [0, 0]
click at [256, 121] on select "Select the job you're submitting hours for... [[PERSON_NAME] fan-[PERSON_NAME]]…" at bounding box center [353, 120] width 210 height 15
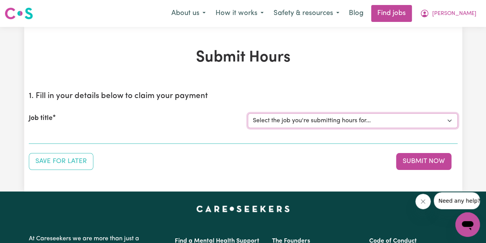
select select "4549"
click at [248, 113] on select "Select the job you're submitting hours for... [[PERSON_NAME] fan-[PERSON_NAME]]…" at bounding box center [353, 120] width 210 height 15
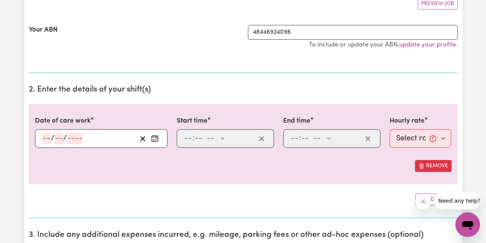
scroll to position [188, 0]
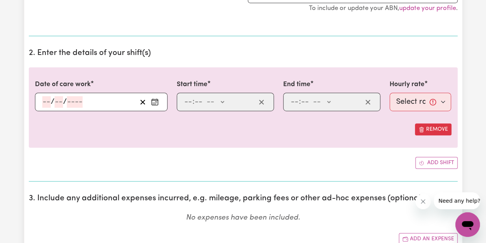
click at [154, 100] on icon "Enter the date of care work" at bounding box center [155, 102] width 8 height 8
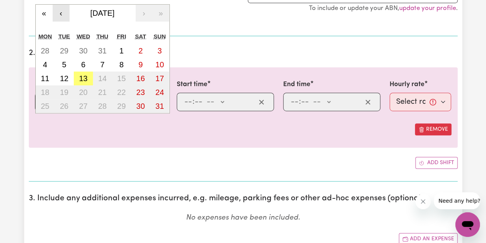
click at [60, 15] on button "‹" at bounding box center [61, 13] width 17 height 17
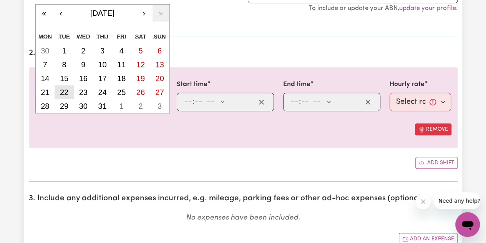
click at [67, 89] on abbr "22" at bounding box center [64, 92] width 8 height 8
type input "[DATE]"
type input "22"
type input "7"
type input "2025"
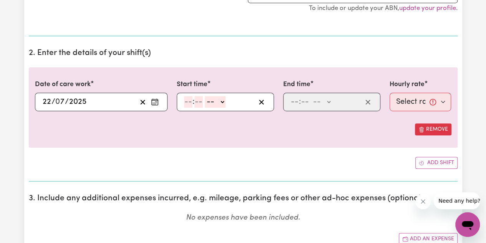
click at [183, 102] on div ": -- AM PM" at bounding box center [219, 102] width 72 height 12
type input "12"
type input "00"
click at [210, 100] on select "-- AM PM" at bounding box center [216, 102] width 21 height 12
select select "pm"
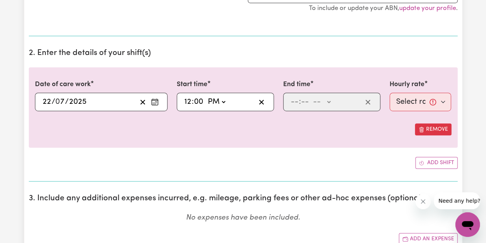
click at [206, 96] on select "-- AM PM" at bounding box center [216, 102] width 21 height 12
type input "12:00"
type input "0"
click at [292, 96] on input "number" at bounding box center [295, 102] width 8 height 12
type input "6"
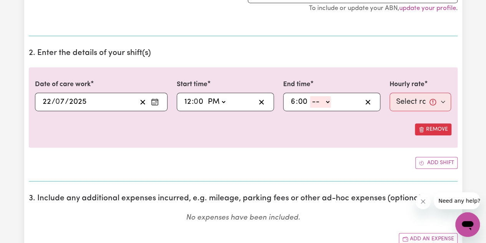
type input "00"
drag, startPoint x: 321, startPoint y: 101, endPoint x: 321, endPoint y: 105, distance: 3.9
click at [321, 101] on select "-- AM PM" at bounding box center [320, 102] width 21 height 12
select select "pm"
click at [310, 96] on select "-- AM PM" at bounding box center [320, 102] width 21 height 12
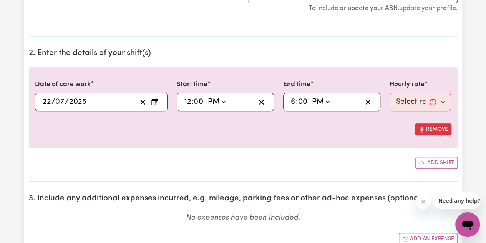
type input "18:00"
type input "0"
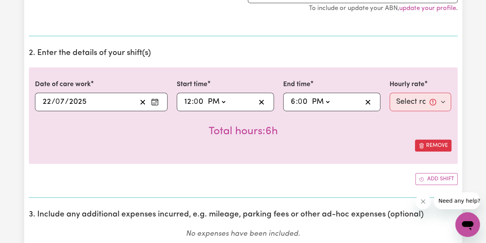
click at [155, 103] on icon "Enter the date of care work" at bounding box center [155, 102] width 8 height 8
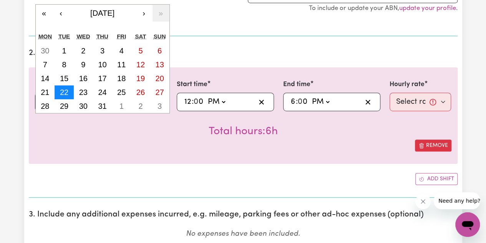
click at [66, 94] on abbr "22" at bounding box center [64, 92] width 8 height 8
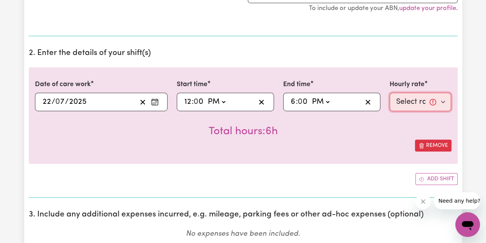
click at [414, 104] on select "Select rate... $57.17 (Weekday) $67.57 ([DATE]) $77.96 ([DATE]) $77.96 (Public …" at bounding box center [421, 102] width 62 height 18
select select "57.17-Weekday"
click at [390, 93] on select "Select rate... $57.17 (Weekday) $67.57 ([DATE]) $77.96 ([DATE]) $77.96 (Public …" at bounding box center [421, 102] width 62 height 18
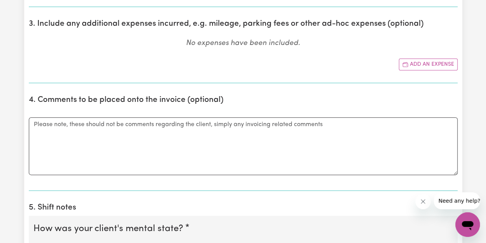
scroll to position [493, 0]
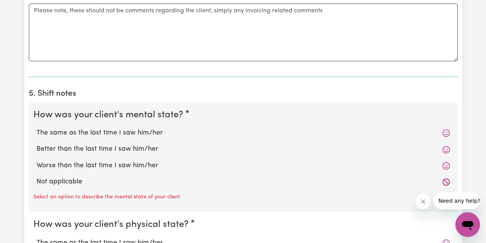
click at [124, 128] on label "The same as the last time I saw him/her" at bounding box center [244, 133] width 414 height 10
click at [37, 128] on input "The same as the last time I saw him/her" at bounding box center [36, 128] width 0 height 0
radio input "true"
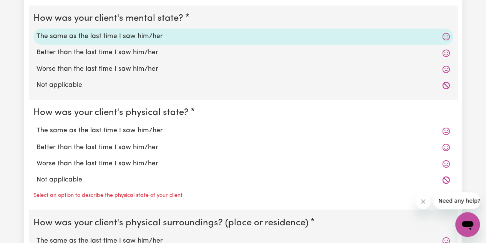
scroll to position [590, 0]
click at [108, 130] on label "The same as the last time I saw him/her" at bounding box center [244, 130] width 414 height 10
click at [37, 125] on input "The same as the last time I saw him/her" at bounding box center [36, 125] width 0 height 0
radio input "true"
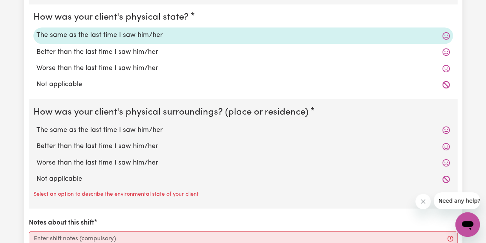
scroll to position [687, 0]
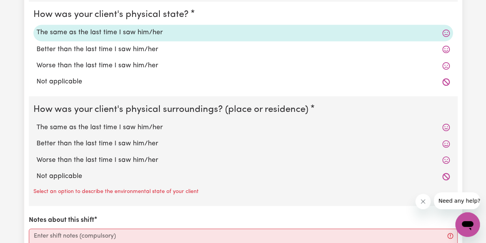
click at [122, 122] on label "The same as the last time I saw him/her" at bounding box center [244, 127] width 414 height 10
click at [37, 122] on input "The same as the last time I saw him/her" at bounding box center [36, 122] width 0 height 0
radio input "true"
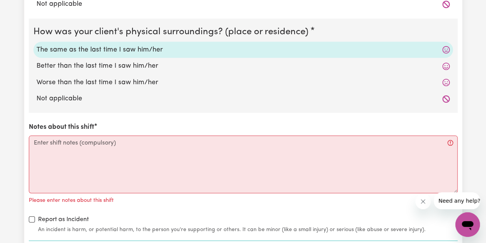
scroll to position [765, 0]
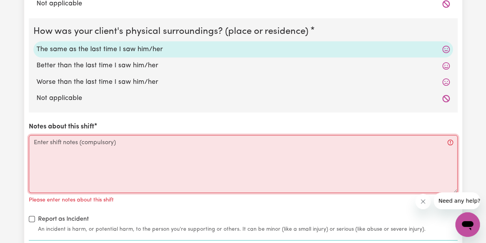
click at [78, 140] on textarea "Notes about this shift" at bounding box center [243, 164] width 429 height 58
paste textarea "Help [PERSON_NAME] get ready for the day - took him out"
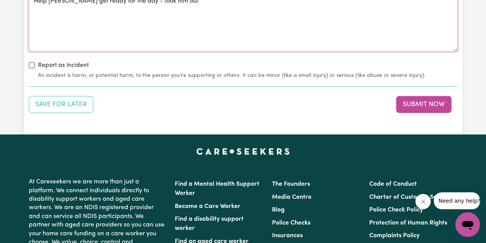
scroll to position [909, 0]
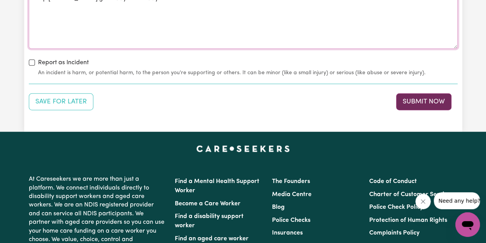
type textarea "Help [PERSON_NAME] get ready for the day - took him out"
click at [409, 104] on button "Submit Now" at bounding box center [423, 101] width 55 height 17
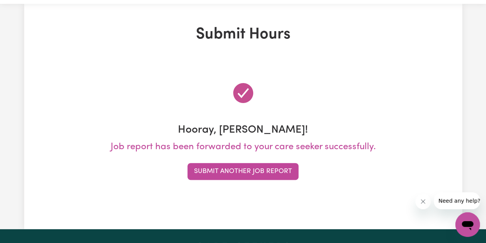
scroll to position [0, 0]
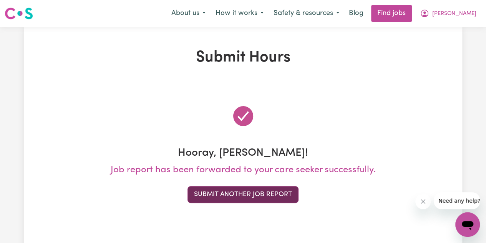
click at [281, 195] on button "Submit Another Job Report" at bounding box center [243, 194] width 111 height 17
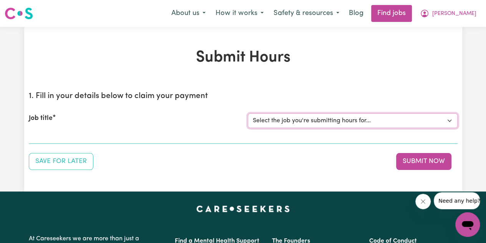
click at [283, 123] on select "Select the job you're submitting hours for... [[PERSON_NAME] fan-[PERSON_NAME]]…" at bounding box center [353, 120] width 210 height 15
select select "4549"
click at [248, 113] on select "Select the job you're submitting hours for... [[PERSON_NAME] fan-[PERSON_NAME]]…" at bounding box center [353, 120] width 210 height 15
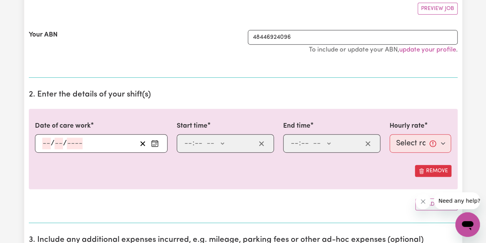
scroll to position [158, 0]
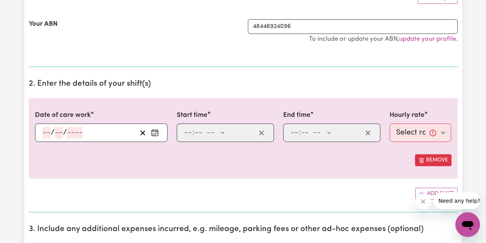
click at [156, 135] on rect "Enter the date of care work" at bounding box center [155, 133] width 6 height 6
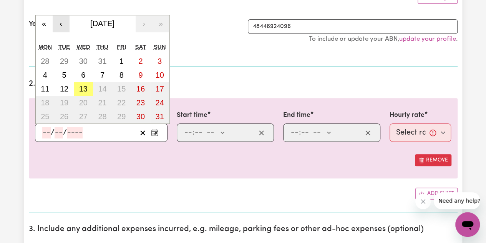
click at [58, 25] on button "‹" at bounding box center [61, 23] width 17 height 17
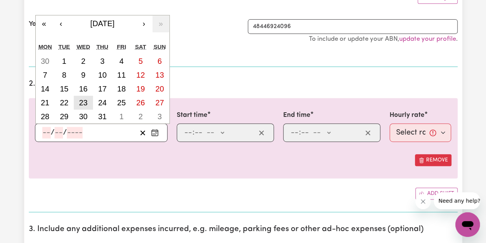
click at [87, 100] on abbr "23" at bounding box center [83, 102] width 8 height 8
type input "[DATE]"
type input "23"
type input "7"
type input "2025"
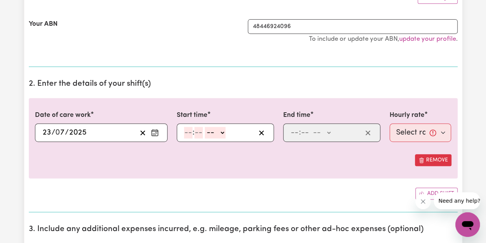
click at [158, 130] on rect "Enter the date of care work" at bounding box center [155, 133] width 6 height 6
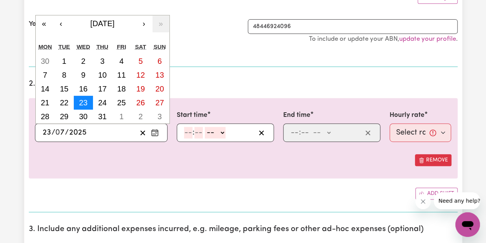
click at [83, 103] on abbr "23" at bounding box center [83, 102] width 8 height 8
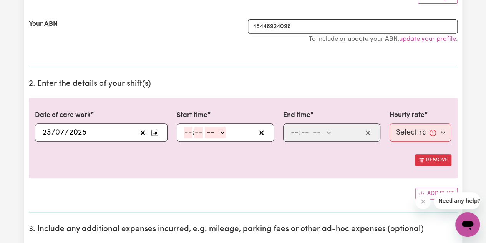
click at [184, 132] on input "number" at bounding box center [188, 133] width 8 height 12
type input "12"
type input "00"
click at [218, 133] on select "-- AM PM" at bounding box center [216, 133] width 21 height 12
select select "pm"
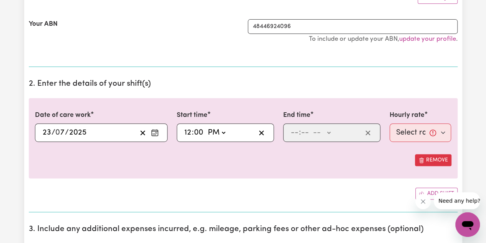
click at [206, 127] on select "-- AM PM" at bounding box center [216, 133] width 21 height 12
type input "12:00"
type input "0"
click at [298, 133] on input "number" at bounding box center [295, 133] width 8 height 12
type input "12"
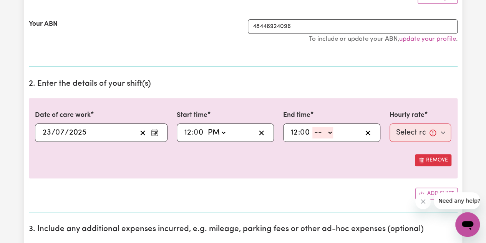
type input "0"
click at [292, 134] on input "12" at bounding box center [295, 133] width 8 height 12
type input "6"
click at [320, 136] on select "-- AM PM" at bounding box center [320, 133] width 21 height 12
select select "pm"
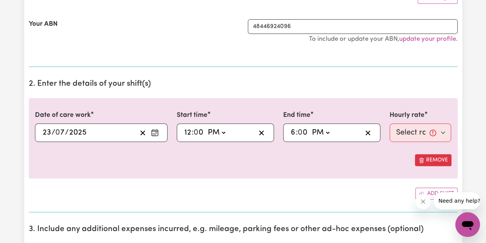
click at [310, 127] on select "-- AM PM" at bounding box center [320, 133] width 21 height 12
type input "18:00"
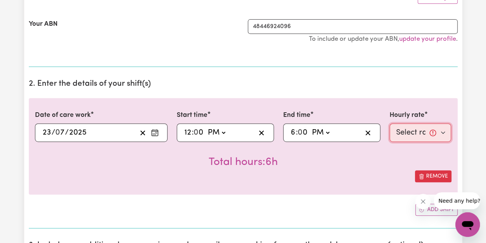
drag, startPoint x: 425, startPoint y: 131, endPoint x: 420, endPoint y: 139, distance: 9.2
click at [425, 131] on select "Select rate... $57.17 (Weekday) $67.57 ([DATE]) $77.96 ([DATE]) $77.96 (Public …" at bounding box center [421, 132] width 62 height 18
select select "57.17-Weekday"
click at [390, 123] on select "Select rate... $57.17 (Weekday) $67.57 ([DATE]) $77.96 ([DATE]) $77.96 (Public …" at bounding box center [421, 132] width 62 height 18
click at [161, 128] on button "Enter the date of care work" at bounding box center [155, 133] width 12 height 12
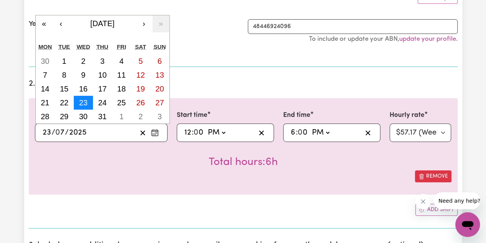
click at [82, 102] on abbr "23" at bounding box center [83, 102] width 8 height 8
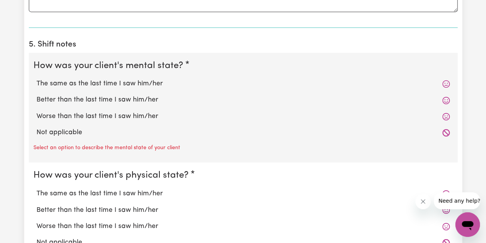
scroll to position [552, 0]
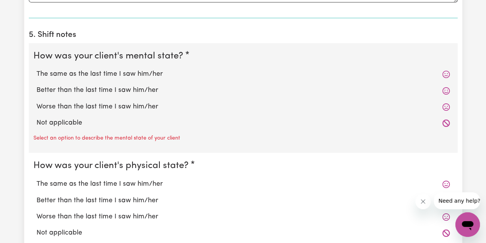
click at [212, 76] on label "The same as the last time I saw him/her" at bounding box center [244, 74] width 414 height 10
click at [37, 69] on input "The same as the last time I saw him/her" at bounding box center [36, 69] width 0 height 0
radio input "true"
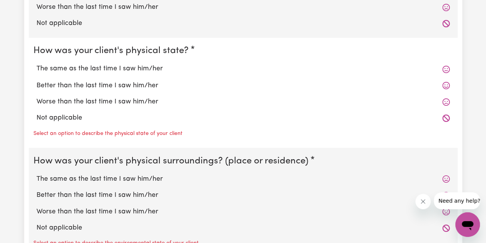
scroll to position [653, 0]
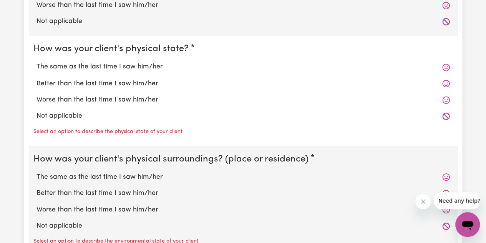
click at [169, 66] on label "The same as the last time I saw him/her" at bounding box center [244, 67] width 414 height 10
click at [37, 62] on input "The same as the last time I saw him/her" at bounding box center [36, 62] width 0 height 0
radio input "true"
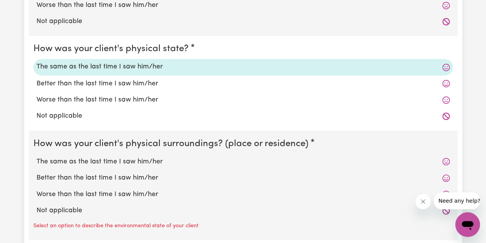
click at [169, 161] on label "The same as the last time I saw him/her" at bounding box center [244, 161] width 414 height 10
click at [37, 156] on input "The same as the last time I saw him/her" at bounding box center [36, 156] width 0 height 0
radio input "true"
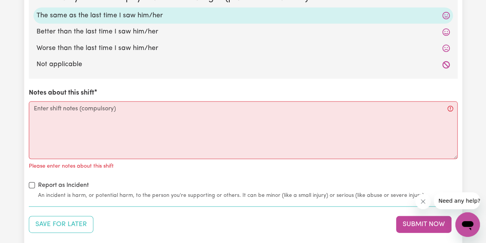
scroll to position [799, 0]
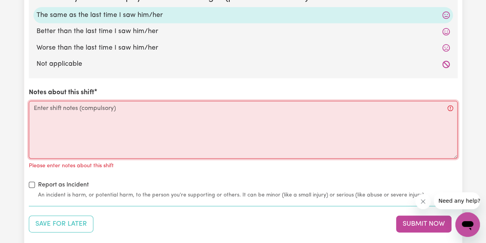
click at [237, 133] on textarea "Notes about this shift" at bounding box center [243, 130] width 429 height 58
paste textarea "Help [PERSON_NAME] get ready for the day - took him out"
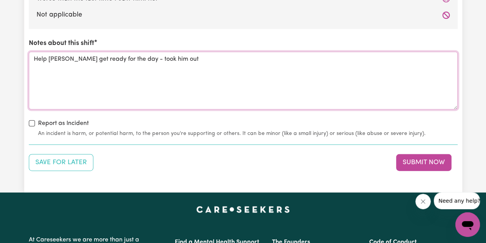
scroll to position [852, 0]
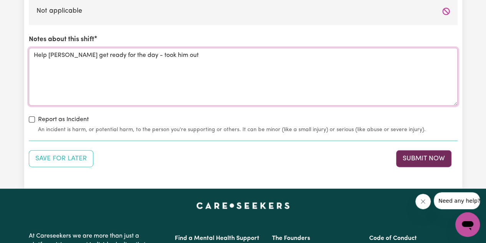
type textarea "Help [PERSON_NAME] get ready for the day - took him out"
click at [404, 151] on button "Submit Now" at bounding box center [423, 158] width 55 height 17
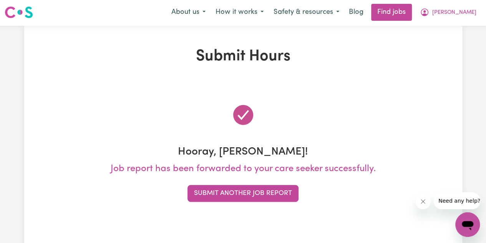
scroll to position [0, 0]
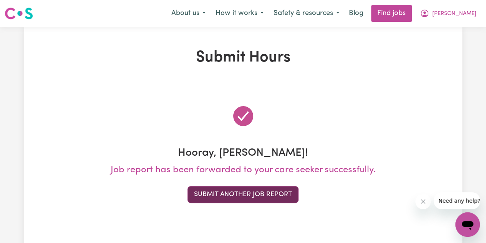
click at [227, 192] on button "Submit Another Job Report" at bounding box center [243, 194] width 111 height 17
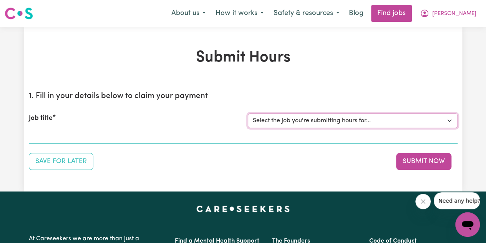
click at [341, 126] on select "Select the job you're submitting hours for... [[PERSON_NAME] fan-[PERSON_NAME]]…" at bounding box center [353, 120] width 210 height 15
select select "4549"
click at [248, 113] on select "Select the job you're submitting hours for... [[PERSON_NAME] fan-[PERSON_NAME]]…" at bounding box center [353, 120] width 210 height 15
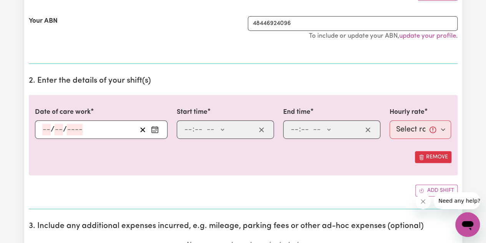
scroll to position [188, 0]
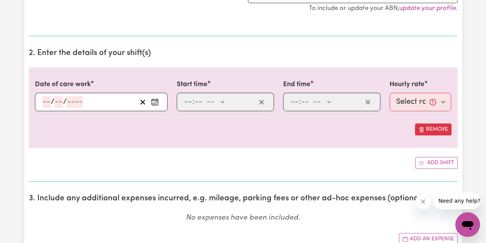
click at [159, 105] on button "Enter the date of care work" at bounding box center [155, 102] width 12 height 12
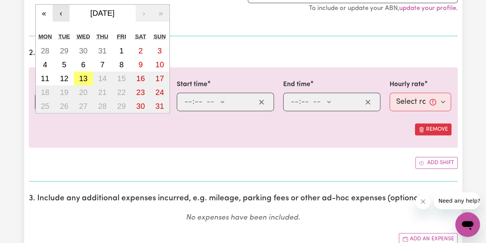
click at [58, 16] on button "‹" at bounding box center [61, 13] width 17 height 17
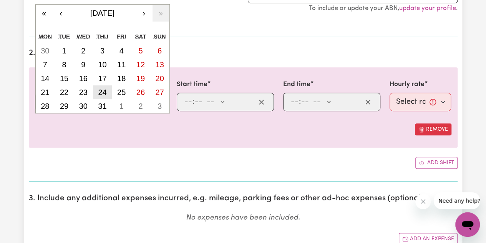
click at [102, 93] on abbr "24" at bounding box center [102, 92] width 8 height 8
type input "[DATE]"
type input "24"
type input "7"
type input "2025"
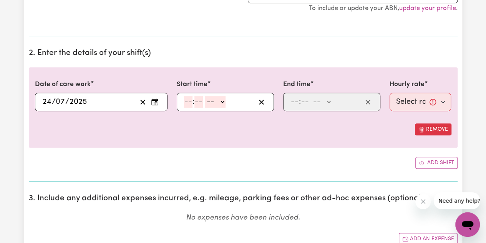
click at [185, 97] on input "number" at bounding box center [188, 102] width 8 height 12
type input "12"
type input "0"
click at [205, 98] on span at bounding box center [205, 102] width 2 height 8
click at [213, 102] on select "-- AM PM" at bounding box center [216, 102] width 21 height 12
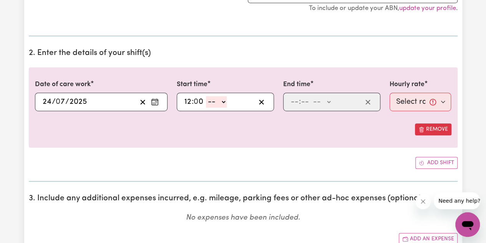
select select "pm"
click at [206, 96] on select "-- AM PM" at bounding box center [216, 102] width 21 height 12
type input "12:00"
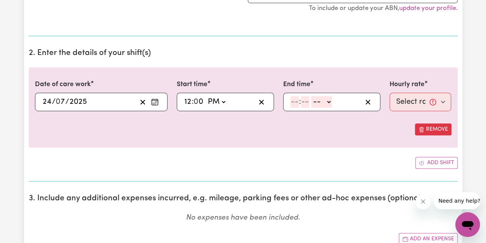
click at [298, 97] on input "number" at bounding box center [295, 102] width 8 height 12
type input "6"
type input "00"
click at [325, 103] on select "-- AM PM" at bounding box center [320, 102] width 21 height 12
select select "pm"
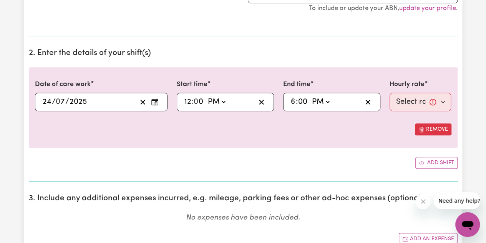
click at [310, 96] on select "-- AM PM" at bounding box center [320, 102] width 21 height 12
type input "18:00"
type input "0"
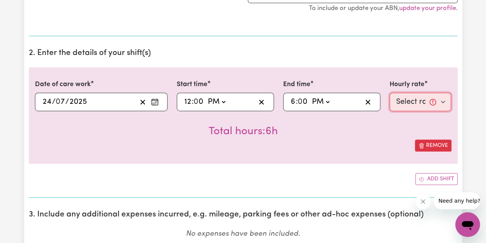
click at [417, 104] on select "Select rate... $57.17 (Weekday) $67.57 ([DATE]) $77.96 ([DATE]) $77.96 (Public …" at bounding box center [421, 102] width 62 height 18
select select "57.17-Weekday"
click at [390, 93] on select "Select rate... $57.17 (Weekday) $67.57 ([DATE]) $77.96 ([DATE]) $77.96 (Public …" at bounding box center [421, 102] width 62 height 18
click at [331, 165] on div "Date of care work [DATE] 24 / 0 7 / 2025 « ‹ [DATE] › » Mon Tue Wed Thu Fri Sat…" at bounding box center [243, 126] width 429 height 118
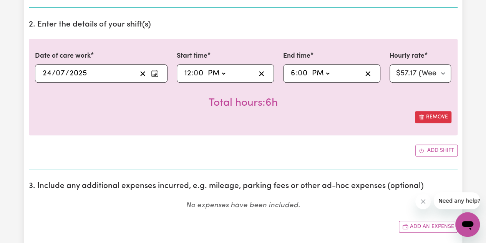
scroll to position [216, 0]
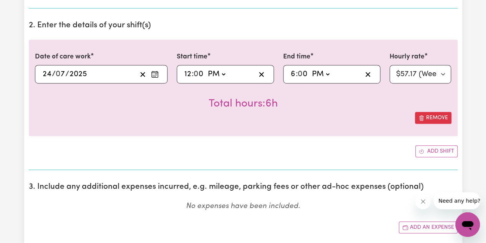
click at [150, 71] on button "Enter the date of care work" at bounding box center [155, 74] width 12 height 12
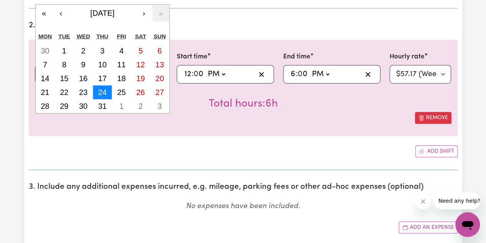
click at [101, 90] on abbr "24" at bounding box center [102, 92] width 8 height 8
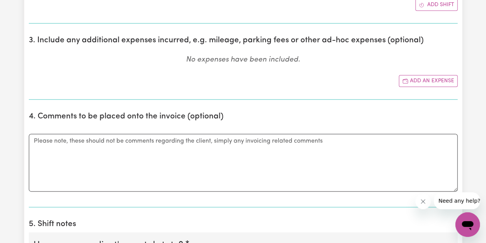
scroll to position [508, 0]
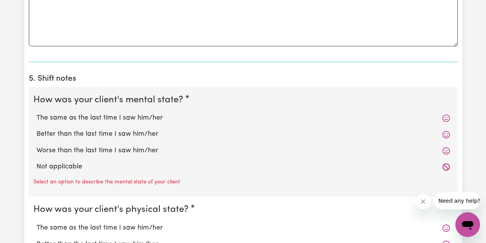
click at [121, 126] on div "Better than the last time I saw him/her" at bounding box center [243, 134] width 420 height 16
click at [121, 116] on label "The same as the last time I saw him/her" at bounding box center [244, 118] width 414 height 10
click at [37, 113] on input "The same as the last time I saw him/her" at bounding box center [36, 113] width 0 height 0
radio input "true"
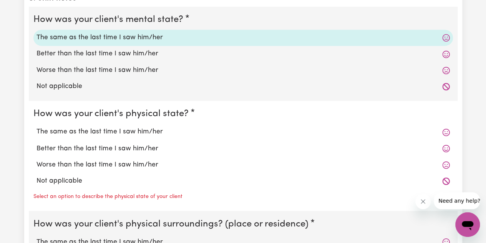
scroll to position [596, 0]
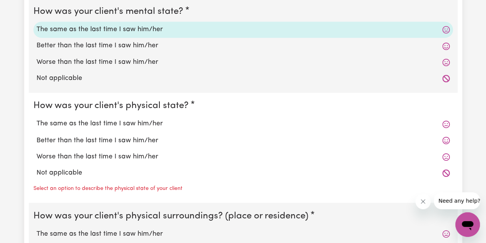
click at [135, 120] on label "The same as the last time I saw him/her" at bounding box center [244, 124] width 414 height 10
click at [37, 119] on input "The same as the last time I saw him/her" at bounding box center [36, 118] width 0 height 0
radio input "true"
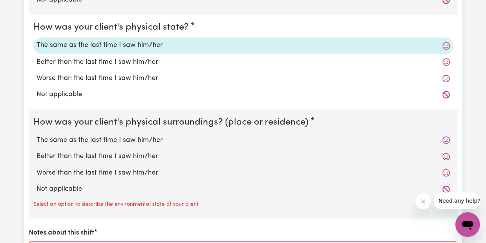
click at [144, 135] on label "The same as the last time I saw him/her" at bounding box center [244, 140] width 414 height 10
click at [37, 135] on input "The same as the last time I saw him/her" at bounding box center [36, 135] width 0 height 0
radio input "true"
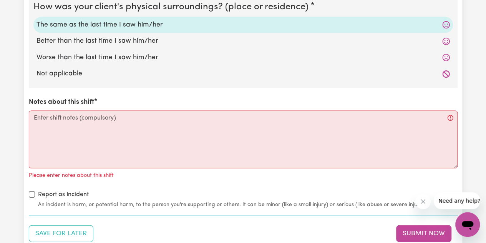
scroll to position [791, 0]
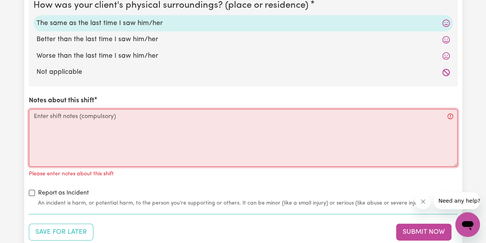
click at [175, 145] on textarea "Notes about this shift" at bounding box center [243, 138] width 429 height 58
paste textarea "Help [PERSON_NAME] get ready for the day - took him out"
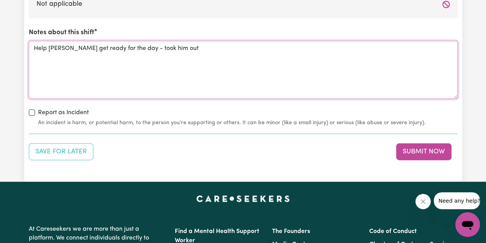
scroll to position [881, 0]
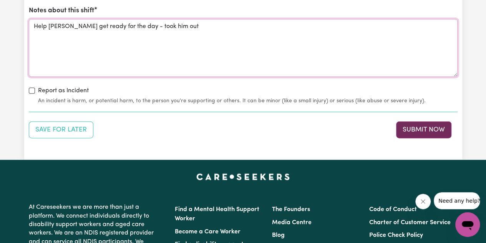
type textarea "Help [PERSON_NAME] get ready for the day - took him out"
click at [415, 127] on button "Submit Now" at bounding box center [423, 129] width 55 height 17
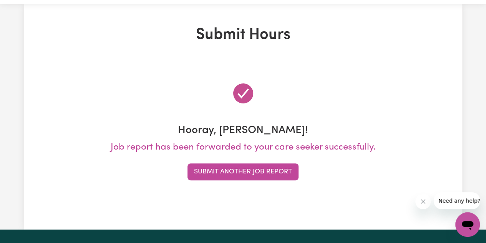
scroll to position [0, 0]
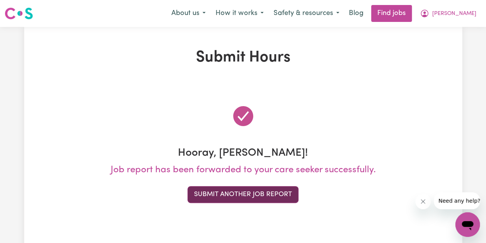
click at [247, 196] on button "Submit Another Job Report" at bounding box center [243, 194] width 111 height 17
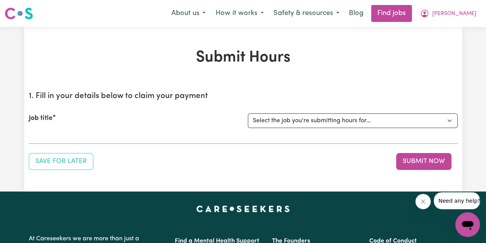
click at [350, 128] on div "Job title Select the job you're submitting hours for... [[PERSON_NAME] fan-[PER…" at bounding box center [243, 120] width 429 height 33
click at [345, 125] on select "Select the job you're submitting hours for... [[PERSON_NAME] fan-[PERSON_NAME]]…" at bounding box center [353, 120] width 210 height 15
select select "4549"
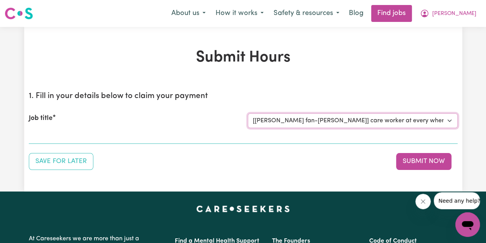
click at [248, 113] on select "Select the job you're submitting hours for... [[PERSON_NAME] fan-[PERSON_NAME]]…" at bounding box center [353, 120] width 210 height 15
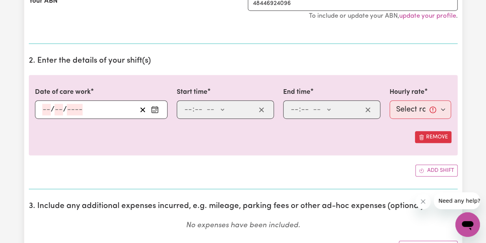
scroll to position [181, 0]
click at [160, 108] on button "Enter the date of care work" at bounding box center [155, 109] width 12 height 12
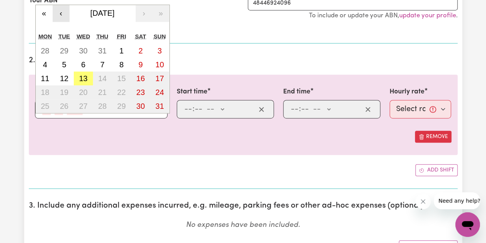
click at [65, 17] on button "‹" at bounding box center [61, 13] width 17 height 17
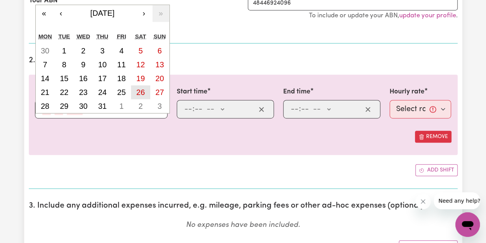
click at [145, 90] on abbr "26" at bounding box center [140, 92] width 8 height 8
type input "[DATE]"
type input "26"
type input "7"
type input "2025"
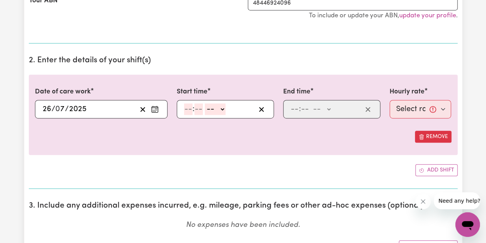
scroll to position [220, 0]
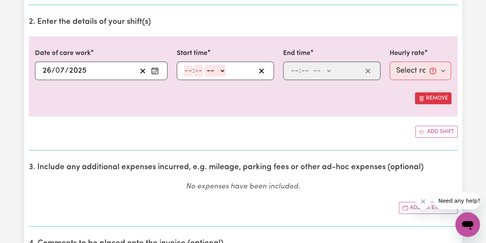
click at [188, 69] on input "number" at bounding box center [188, 71] width 8 height 12
type input "11"
type input "00"
drag, startPoint x: 211, startPoint y: 69, endPoint x: 211, endPoint y: 73, distance: 4.6
click at [211, 69] on select "-- AM PM" at bounding box center [215, 71] width 21 height 12
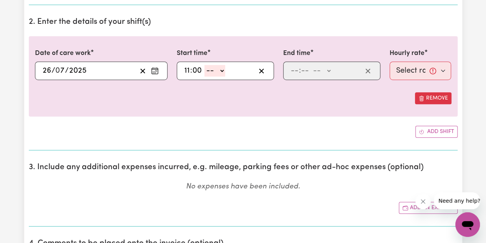
select select "am"
click at [205, 65] on select "-- AM PM" at bounding box center [215, 71] width 21 height 12
type input "11:00"
type input "0"
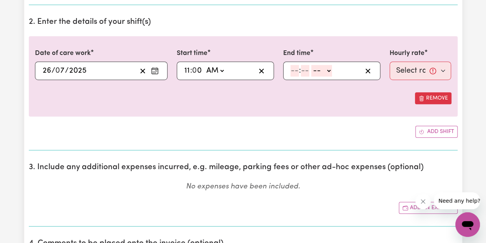
click at [292, 72] on input "number" at bounding box center [295, 71] width 8 height 12
type input "5"
type input "00"
click at [315, 72] on select "-- AM PM" at bounding box center [320, 71] width 21 height 12
select select "pm"
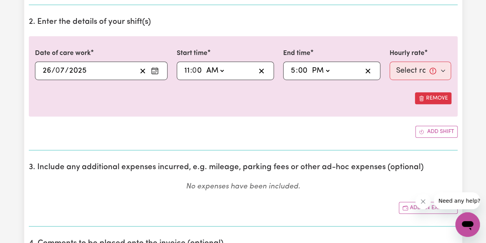
click at [310, 65] on select "-- AM PM" at bounding box center [320, 71] width 21 height 12
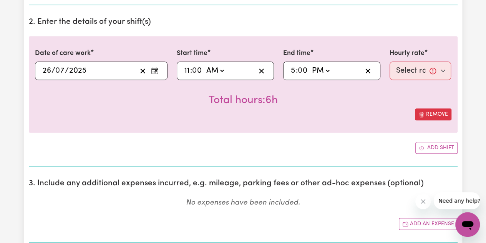
type input "17:00"
type input "0"
drag, startPoint x: 404, startPoint y: 65, endPoint x: 403, endPoint y: 78, distance: 12.5
click at [404, 65] on select "Select rate... $57.17 (Weekday) $67.57 ([DATE]) $77.96 ([DATE]) $77.96 (Public …" at bounding box center [421, 71] width 62 height 18
select select "67.57-[DATE]"
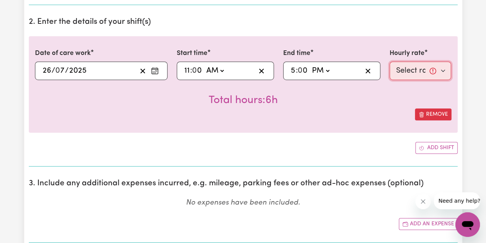
click at [390, 62] on select "Select rate... $57.17 (Weekday) $67.57 ([DATE]) $77.96 ([DATE]) $77.96 (Public …" at bounding box center [421, 71] width 62 height 18
click at [153, 71] on circle "Enter the date of care work" at bounding box center [153, 71] width 1 height 1
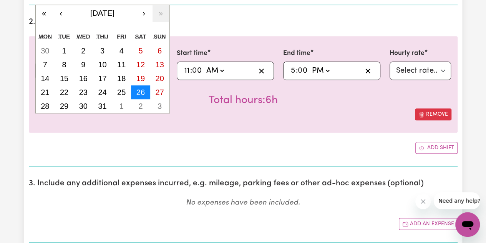
click at [144, 89] on abbr "26" at bounding box center [140, 92] width 8 height 8
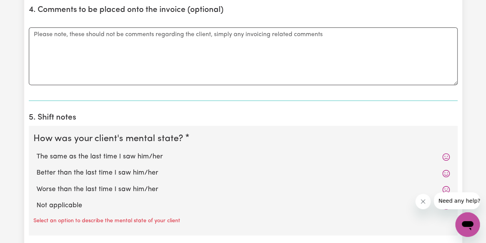
scroll to position [469, 0]
click at [123, 161] on div "The same as the last time I saw him/her" at bounding box center [243, 157] width 420 height 16
click at [153, 157] on label "The same as the last time I saw him/her" at bounding box center [244, 157] width 414 height 10
click at [37, 152] on input "The same as the last time I saw him/her" at bounding box center [36, 152] width 0 height 0
radio input "true"
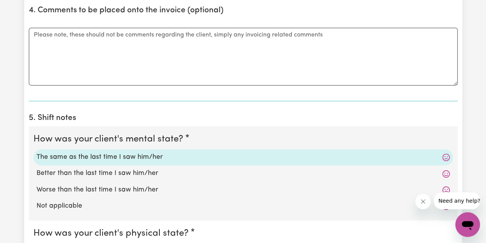
scroll to position [604, 0]
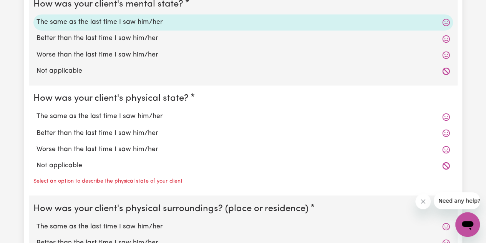
click at [141, 115] on label "The same as the last time I saw him/her" at bounding box center [244, 117] width 414 height 10
click at [37, 112] on input "The same as the last time I saw him/her" at bounding box center [36, 111] width 0 height 0
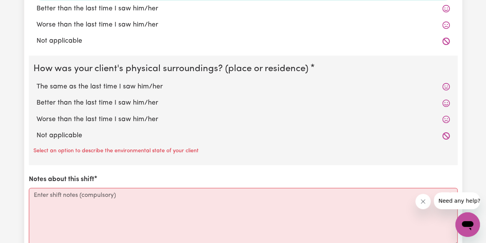
scroll to position [729, 0]
click at [132, 89] on div "The same as the last time I saw him/her" at bounding box center [243, 86] width 420 height 16
click at [138, 83] on label "The same as the last time I saw him/her" at bounding box center [244, 86] width 414 height 10
click at [37, 81] on input "The same as the last time I saw him/her" at bounding box center [36, 81] width 0 height 0
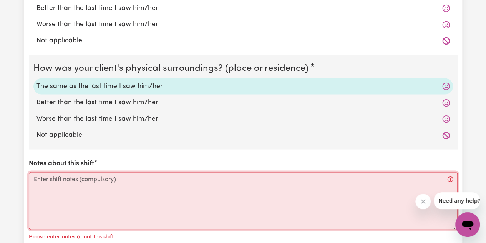
click at [119, 189] on textarea "Notes about this shift" at bounding box center [243, 201] width 429 height 58
paste textarea "Help [PERSON_NAME] get ready for the day - took him out"
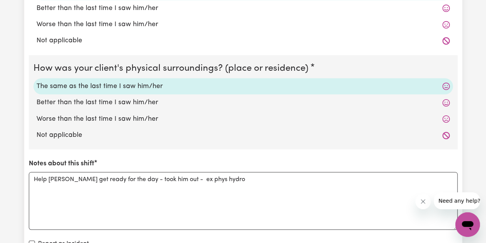
click at [208, 161] on div "Notes about this shift Help [PERSON_NAME] get ready for the day - took him out …" at bounding box center [243, 193] width 429 height 71
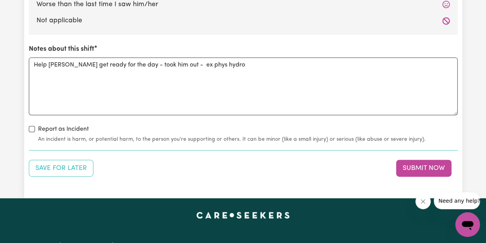
scroll to position [843, 0]
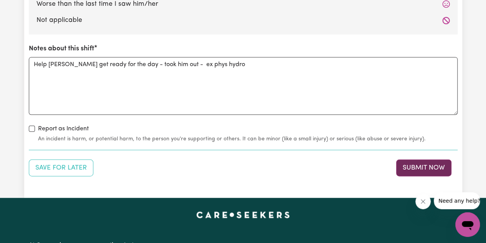
click at [421, 165] on button "Submit Now" at bounding box center [423, 168] width 55 height 17
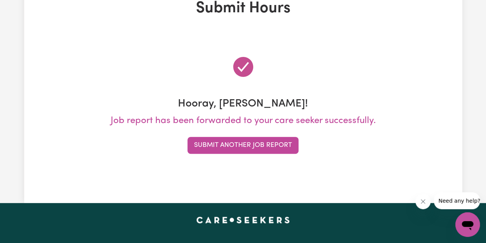
scroll to position [0, 0]
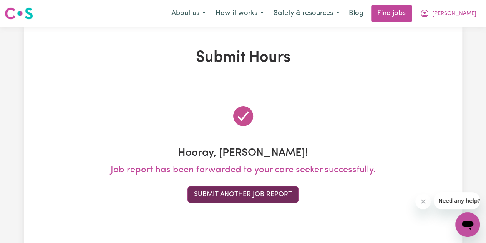
click at [266, 196] on button "Submit Another Job Report" at bounding box center [243, 194] width 111 height 17
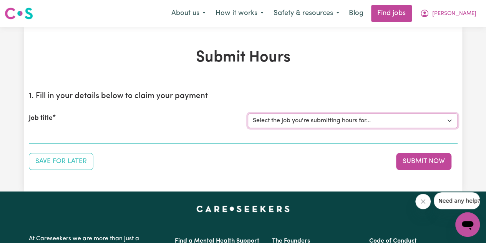
click at [317, 126] on select "Select the job you're submitting hours for... [[PERSON_NAME] fan-[PERSON_NAME]]…" at bounding box center [353, 120] width 210 height 15
click at [248, 113] on select "Select the job you're submitting hours for... [[PERSON_NAME] fan-[PERSON_NAME]]…" at bounding box center [353, 120] width 210 height 15
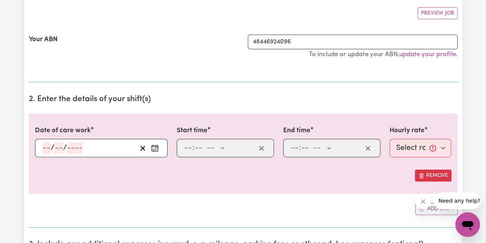
scroll to position [141, 0]
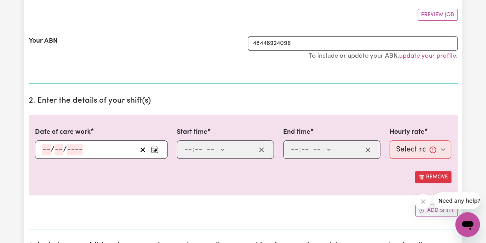
click at [161, 153] on div "/ /" at bounding box center [101, 149] width 133 height 18
click at [158, 151] on rect "Enter the date of care work" at bounding box center [155, 150] width 6 height 6
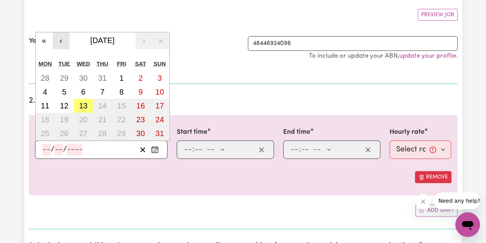
click at [61, 42] on button "‹" at bounding box center [61, 40] width 17 height 17
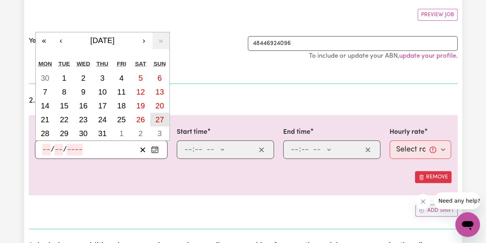
click at [155, 117] on button "27" at bounding box center [159, 120] width 19 height 14
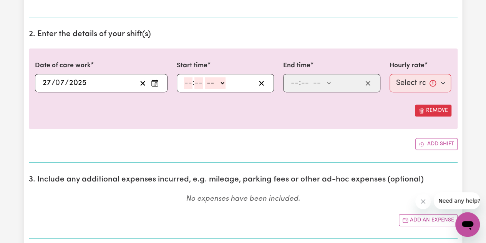
scroll to position [208, 0]
click at [186, 85] on input "number" at bounding box center [188, 83] width 8 height 12
click at [208, 81] on select "-- AM PM" at bounding box center [216, 83] width 21 height 12
click at [206, 77] on select "-- AM PM" at bounding box center [216, 83] width 21 height 12
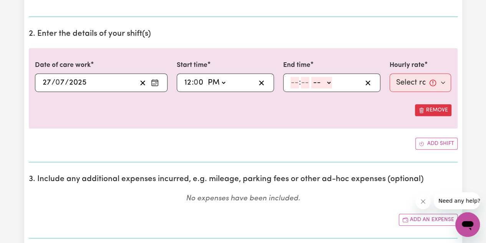
click at [294, 86] on input "number" at bounding box center [295, 83] width 8 height 12
click at [328, 83] on select "-- AM PM" at bounding box center [320, 83] width 21 height 12
click at [310, 77] on select "-- AM PM" at bounding box center [320, 83] width 21 height 12
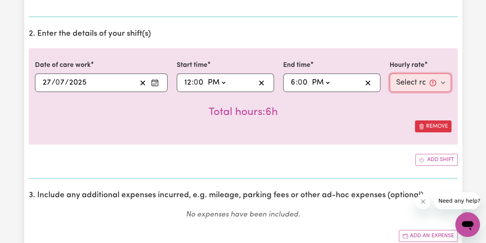
click at [409, 84] on select "Select rate... $57.17 (Weekday) $67.57 ([DATE]) $77.96 ([DATE]) $77.96 (Public …" at bounding box center [421, 82] width 62 height 18
click at [390, 73] on select "Select rate... $57.17 (Weekday) $67.57 ([DATE]) $77.96 ([DATE]) $77.96 (Public …" at bounding box center [421, 82] width 62 height 18
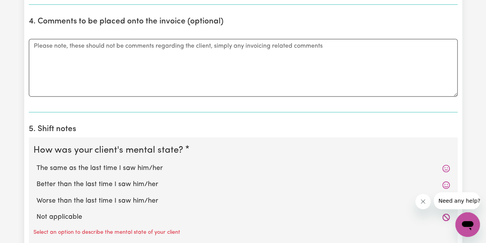
scroll to position [573, 0]
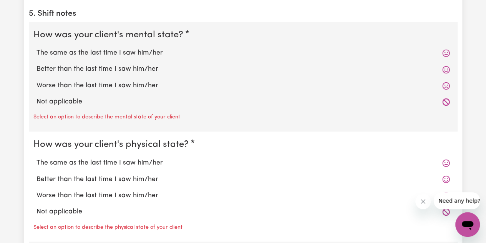
click at [140, 53] on label "The same as the last time I saw him/her" at bounding box center [244, 53] width 414 height 10
click at [37, 48] on input "The same as the last time I saw him/her" at bounding box center [36, 48] width 0 height 0
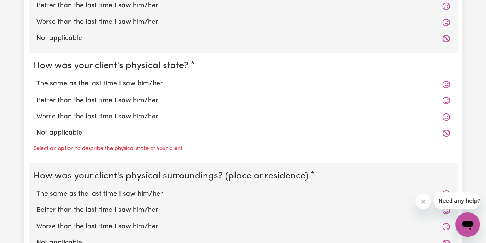
scroll to position [637, 0]
click at [143, 83] on label "The same as the last time I saw him/her" at bounding box center [244, 83] width 414 height 10
click at [37, 78] on input "The same as the last time I saw him/her" at bounding box center [36, 78] width 0 height 0
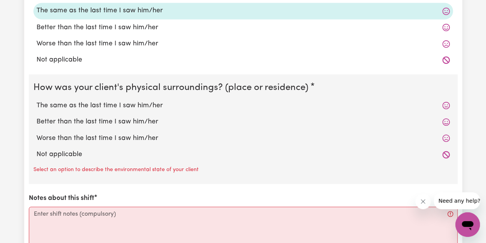
scroll to position [719, 0]
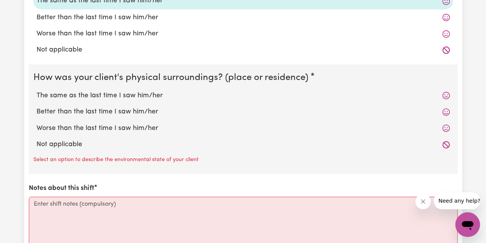
click at [138, 95] on label "The same as the last time I saw him/her" at bounding box center [244, 95] width 414 height 10
click at [37, 90] on input "The same as the last time I saw him/her" at bounding box center [36, 90] width 0 height 0
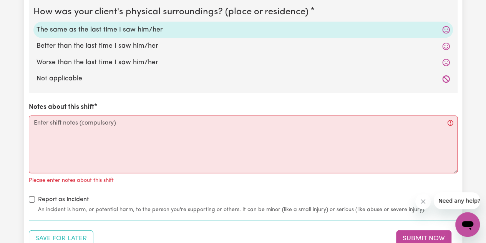
scroll to position [786, 0]
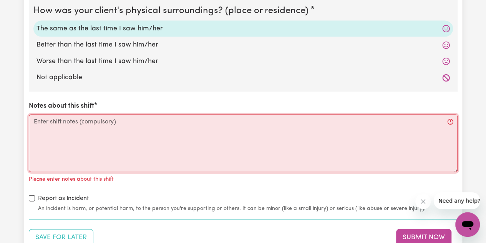
click at [101, 150] on textarea "Notes about this shift" at bounding box center [243, 144] width 429 height 58
paste textarea "Help [PERSON_NAME] get ready for the day - took him out"
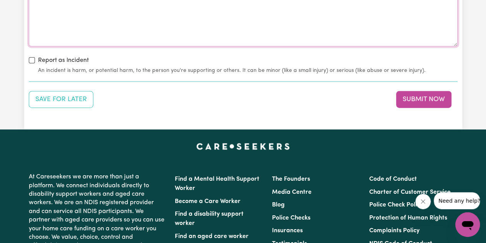
scroll to position [916, 0]
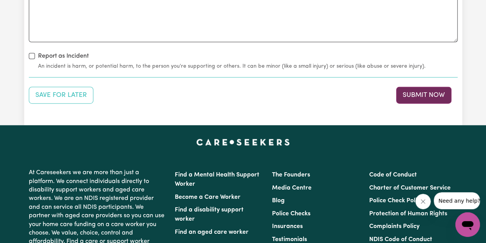
click at [420, 92] on button "Submit Now" at bounding box center [423, 95] width 55 height 17
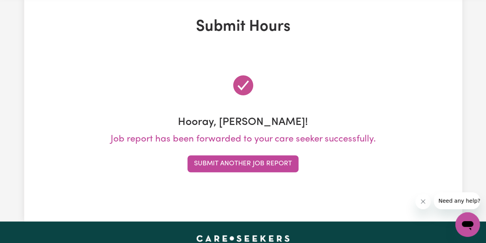
scroll to position [0, 0]
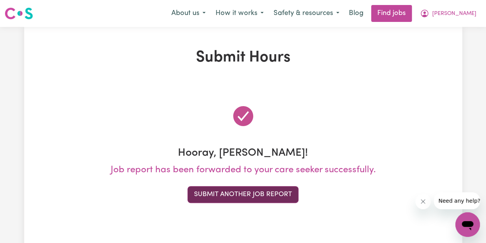
click at [275, 195] on button "Submit Another Job Report" at bounding box center [243, 194] width 111 height 17
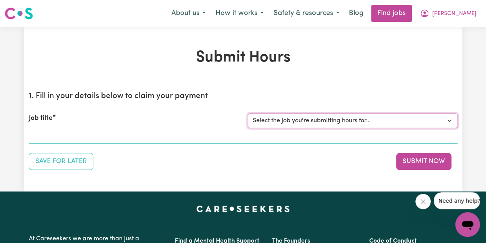
click at [288, 123] on select "Select the job you're submitting hours for... [[PERSON_NAME] fan-[PERSON_NAME]]…" at bounding box center [353, 120] width 210 height 15
click at [248, 113] on select "Select the job you're submitting hours for... [[PERSON_NAME] fan-[PERSON_NAME]]…" at bounding box center [353, 120] width 210 height 15
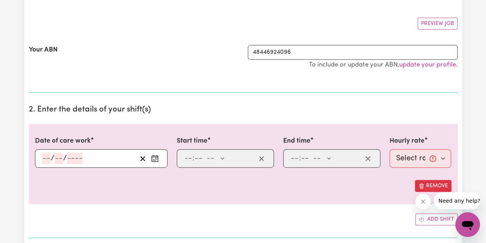
scroll to position [161, 0]
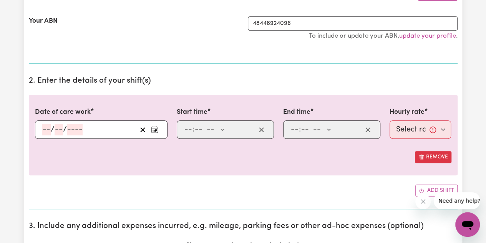
click at [158, 126] on icon "Enter the date of care work" at bounding box center [155, 130] width 8 height 8
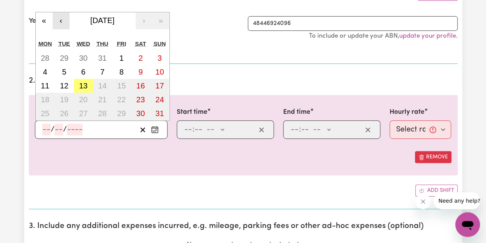
click at [63, 24] on button "‹" at bounding box center [61, 20] width 17 height 17
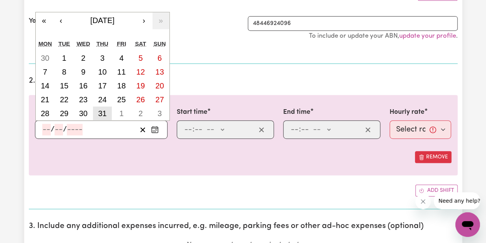
click at [100, 112] on abbr "31" at bounding box center [102, 113] width 8 height 8
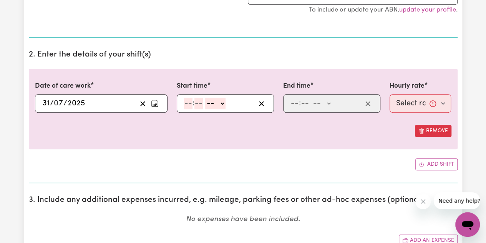
scroll to position [200, 0]
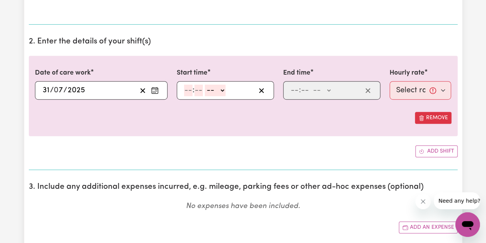
click at [186, 88] on input "number" at bounding box center [188, 91] width 8 height 12
click at [211, 86] on select "-- AM PM" at bounding box center [216, 91] width 21 height 12
click at [206, 85] on select "-- AM PM" at bounding box center [216, 91] width 21 height 12
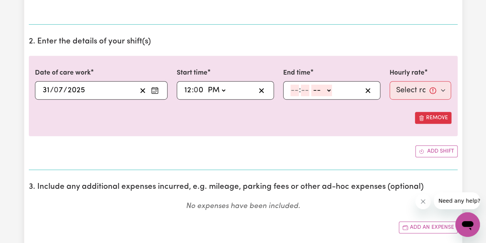
click at [293, 90] on input "number" at bounding box center [295, 91] width 8 height 12
click at [291, 92] on input "12" at bounding box center [295, 91] width 8 height 12
drag, startPoint x: 323, startPoint y: 88, endPoint x: 323, endPoint y: 94, distance: 5.8
click at [323, 88] on select "-- AM PM" at bounding box center [320, 91] width 21 height 12
click at [310, 85] on select "-- AM PM" at bounding box center [320, 91] width 21 height 12
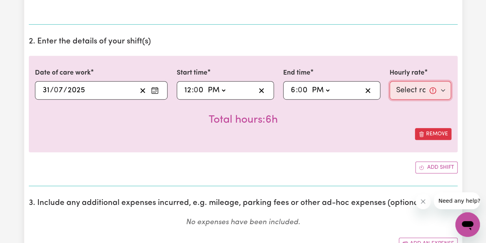
click at [408, 91] on select "Select rate... $57.17 (Weekday) $67.57 ([DATE]) $77.96 ([DATE]) $77.96 (Public …" at bounding box center [421, 90] width 62 height 18
click at [390, 81] on select "Select rate... $57.17 (Weekday) $67.57 ([DATE]) $77.96 ([DATE]) $77.96 (Public …" at bounding box center [421, 90] width 62 height 18
click at [153, 88] on icon "Enter the date of care work" at bounding box center [155, 91] width 8 height 8
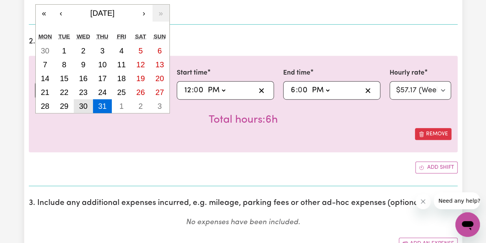
click at [92, 107] on button "30" at bounding box center [83, 106] width 19 height 14
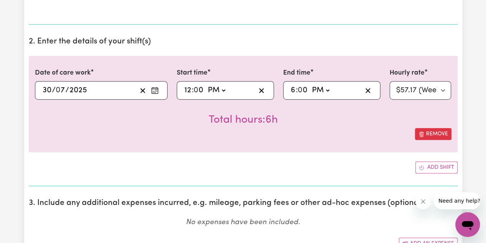
click at [158, 90] on rect "Enter the date of care work" at bounding box center [155, 91] width 6 height 6
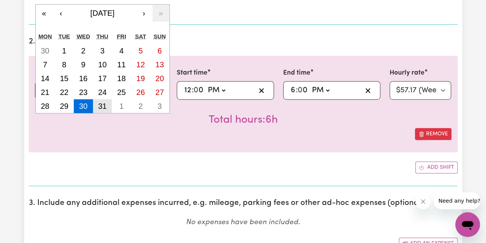
click at [108, 106] on button "31" at bounding box center [102, 106] width 19 height 14
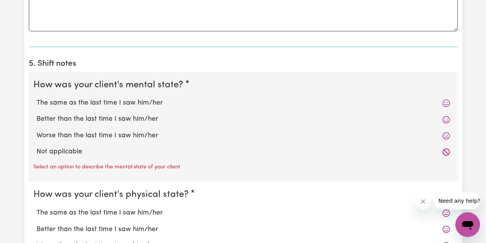
scroll to position [541, 0]
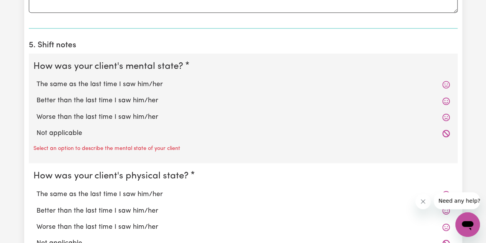
click at [132, 83] on label "The same as the last time I saw him/her" at bounding box center [244, 85] width 414 height 10
click at [37, 80] on input "The same as the last time I saw him/her" at bounding box center [36, 79] width 0 height 0
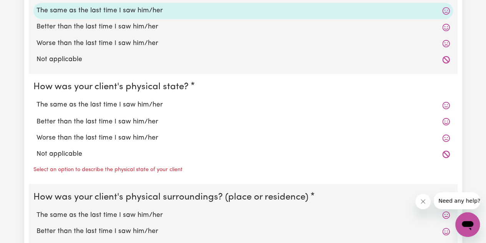
click at [104, 100] on label "The same as the last time I saw him/her" at bounding box center [244, 105] width 414 height 10
click at [37, 100] on input "The same as the last time I saw him/her" at bounding box center [36, 100] width 0 height 0
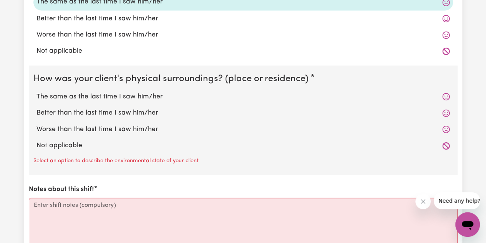
click at [154, 98] on label "The same as the last time I saw him/her" at bounding box center [244, 97] width 414 height 10
click at [37, 92] on input "The same as the last time I saw him/her" at bounding box center [36, 91] width 0 height 0
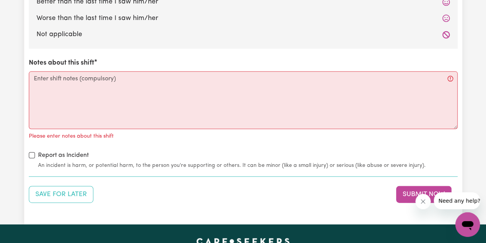
scroll to position [831, 0]
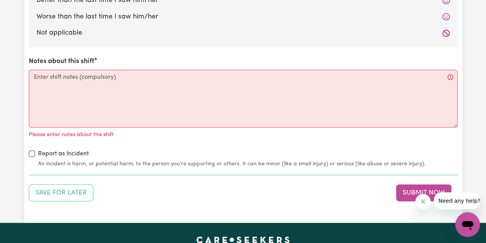
click at [188, 153] on div "Report as Incident An incident is harm, or potential harm, to the person you're…" at bounding box center [243, 158] width 429 height 19
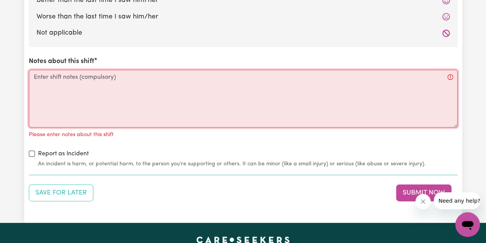
click at [196, 114] on textarea "Notes about this shift" at bounding box center [243, 99] width 429 height 58
paste textarea "Help [PERSON_NAME] get ready for the day - took him out"
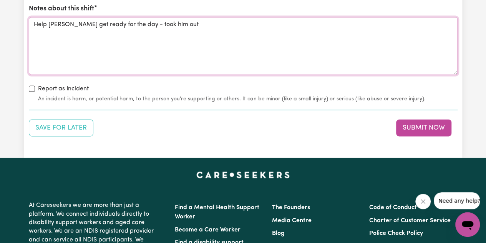
scroll to position [884, 0]
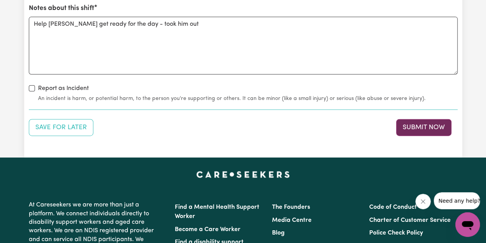
click at [428, 131] on button "Submit Now" at bounding box center [423, 127] width 55 height 17
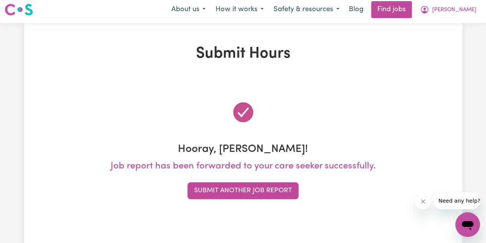
scroll to position [0, 0]
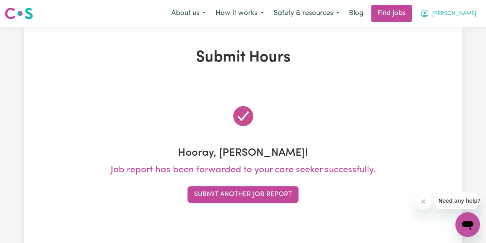
click at [460, 15] on span "[PERSON_NAME]" at bounding box center [455, 14] width 44 height 8
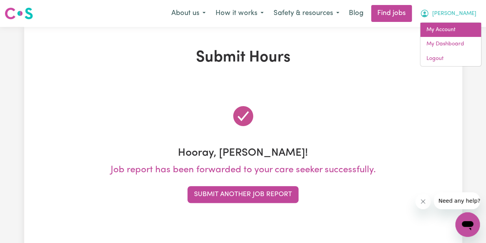
click at [441, 32] on link "My Account" at bounding box center [451, 30] width 61 height 15
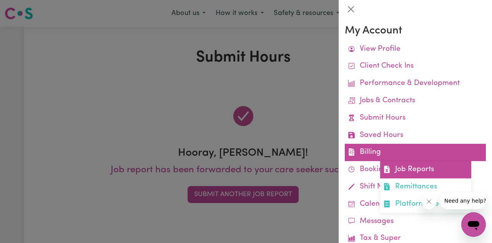
click at [396, 173] on link "Job Reports" at bounding box center [425, 169] width 91 height 17
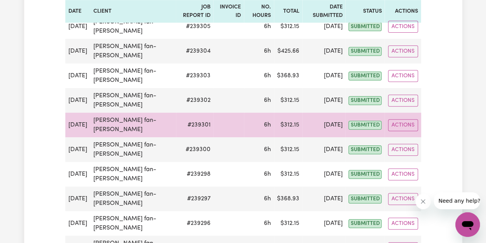
scroll to position [148, 0]
